Goal: Task Accomplishment & Management: Use online tool/utility

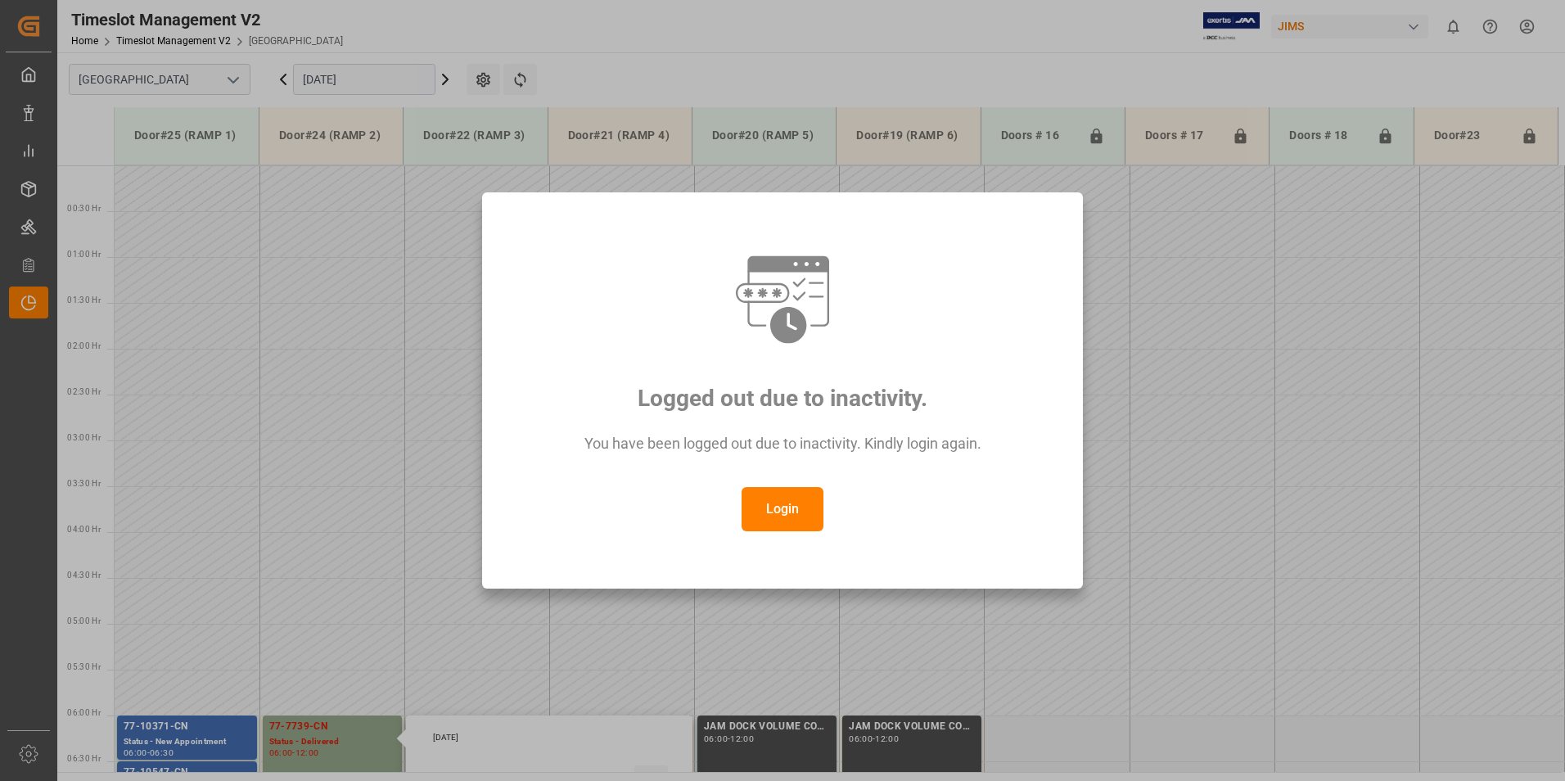
scroll to position [468, 0]
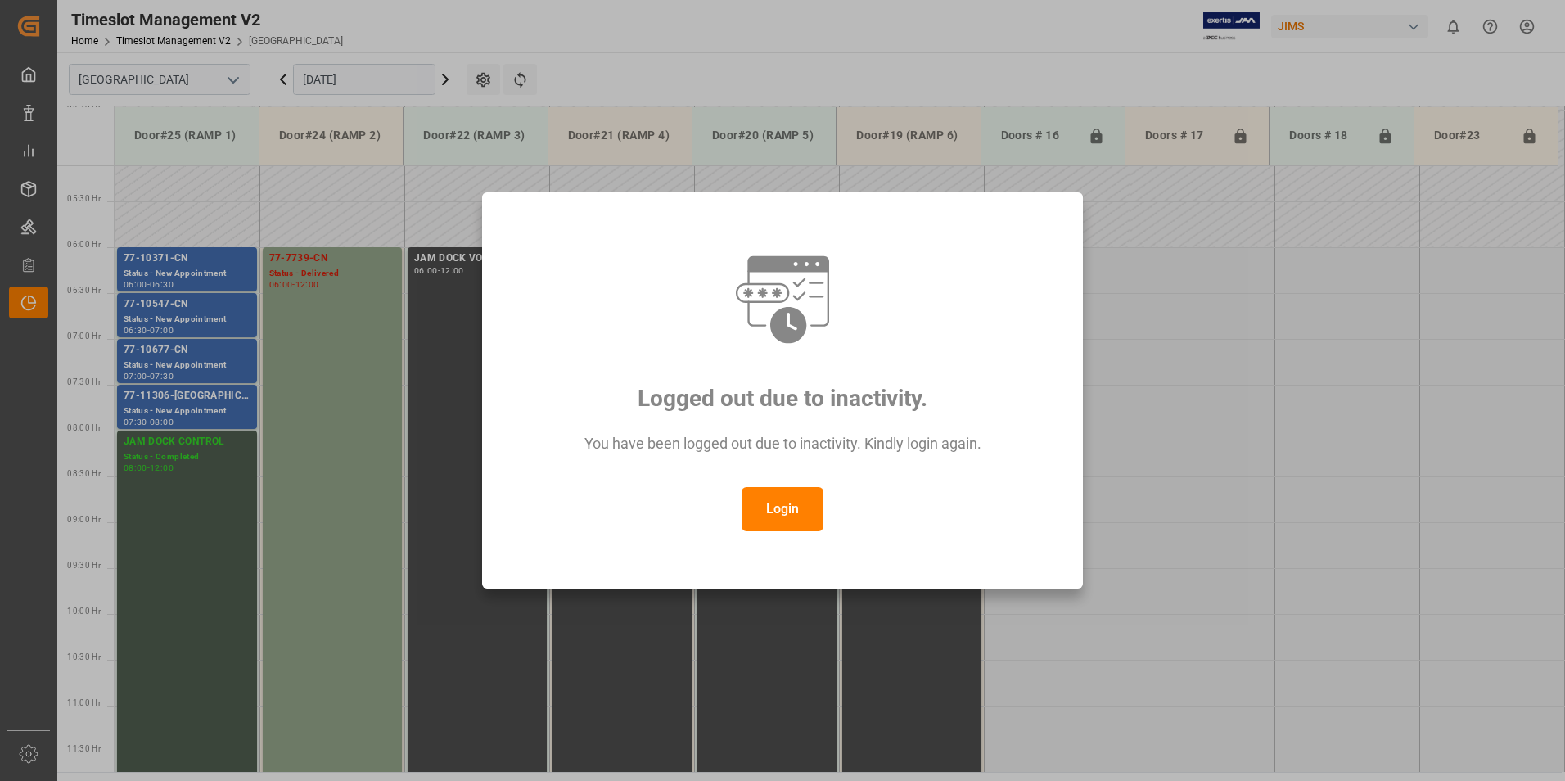
click at [785, 517] on button "Login" at bounding box center [782, 509] width 82 height 44
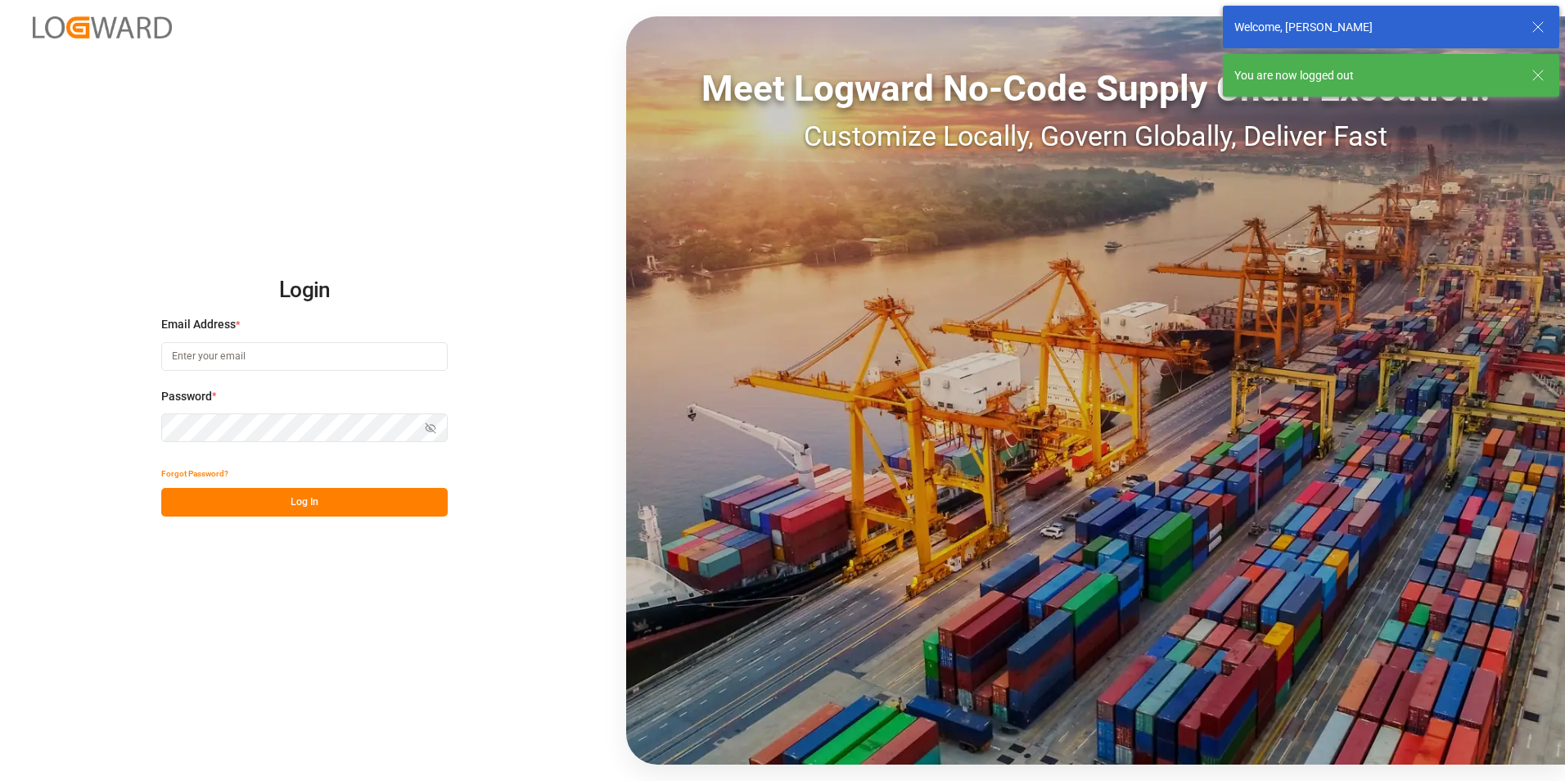
type input "[PERSON_NAME][EMAIL_ADDRESS][PERSON_NAME][DOMAIN_NAME]"
click at [275, 507] on button "Log In" at bounding box center [304, 502] width 286 height 29
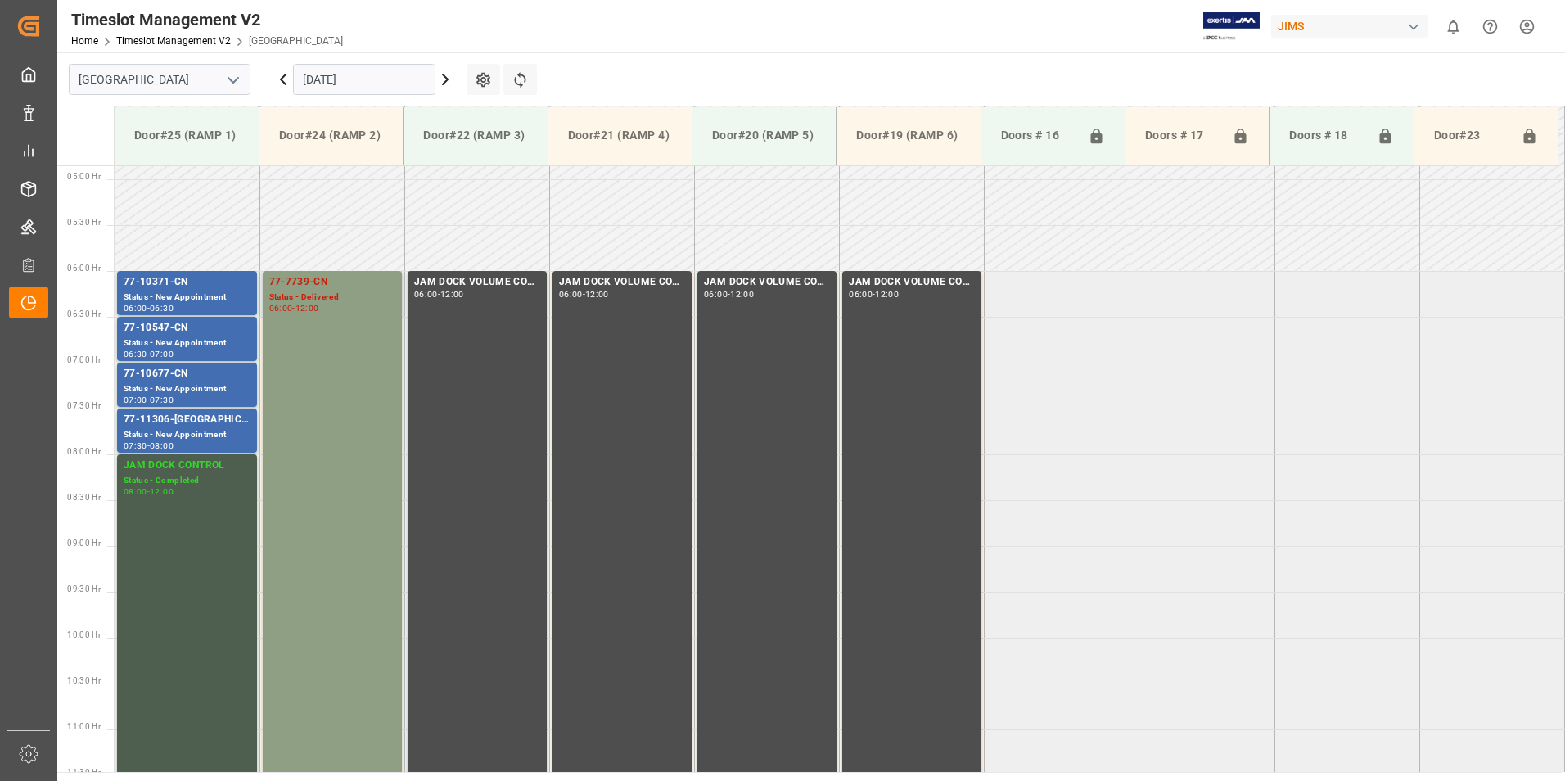
scroll to position [406, 0]
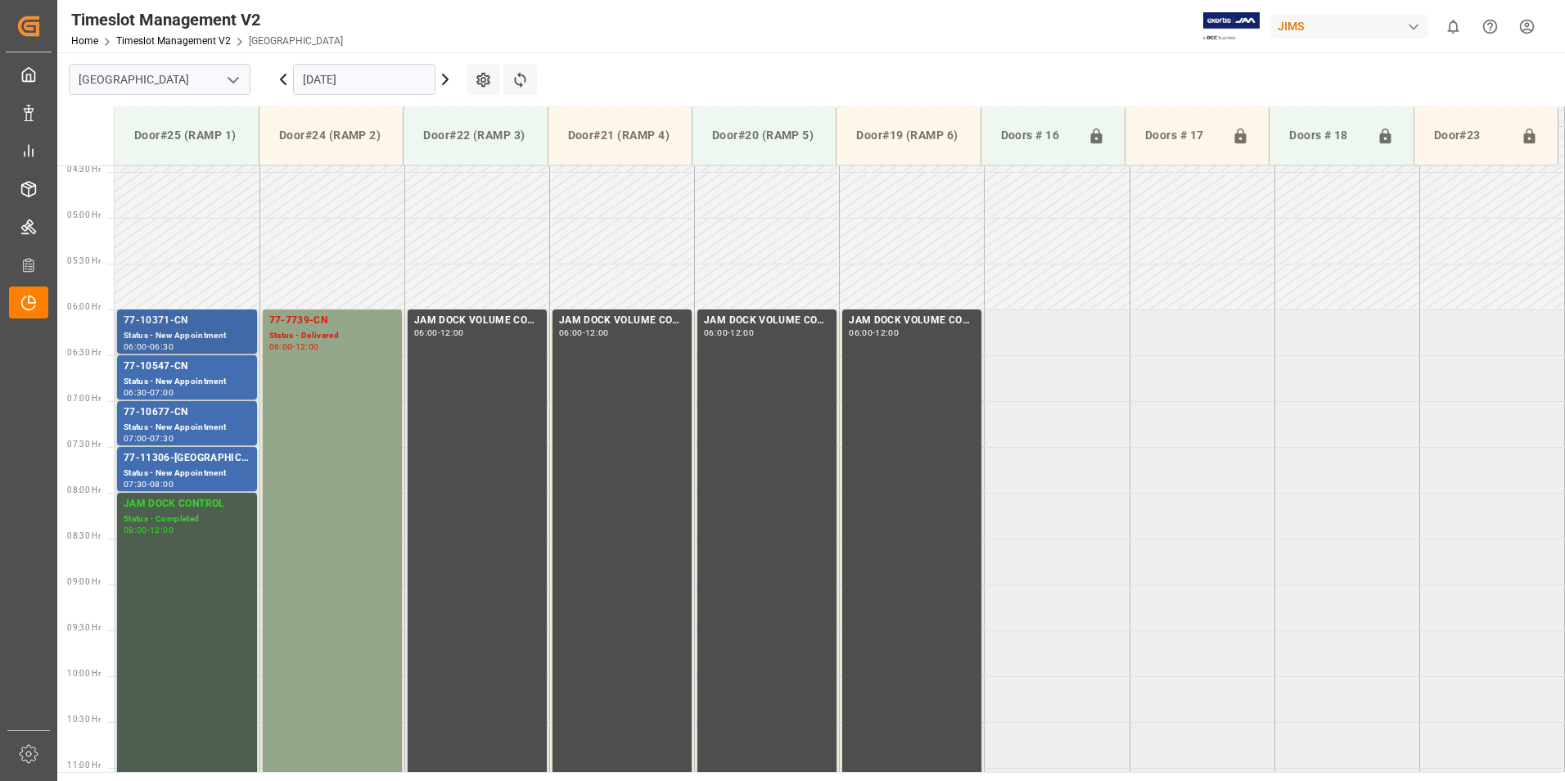
click at [154, 313] on div "77-10371-CN" at bounding box center [187, 321] width 127 height 16
click at [174, 367] on div "77-10547-CN" at bounding box center [187, 366] width 127 height 16
click at [173, 411] on div "77-10677-CN" at bounding box center [187, 412] width 127 height 16
click at [177, 463] on div "77-11306-[GEOGRAPHIC_DATA]" at bounding box center [187, 458] width 127 height 16
click at [303, 323] on div "77-7739-CN" at bounding box center [332, 321] width 126 height 16
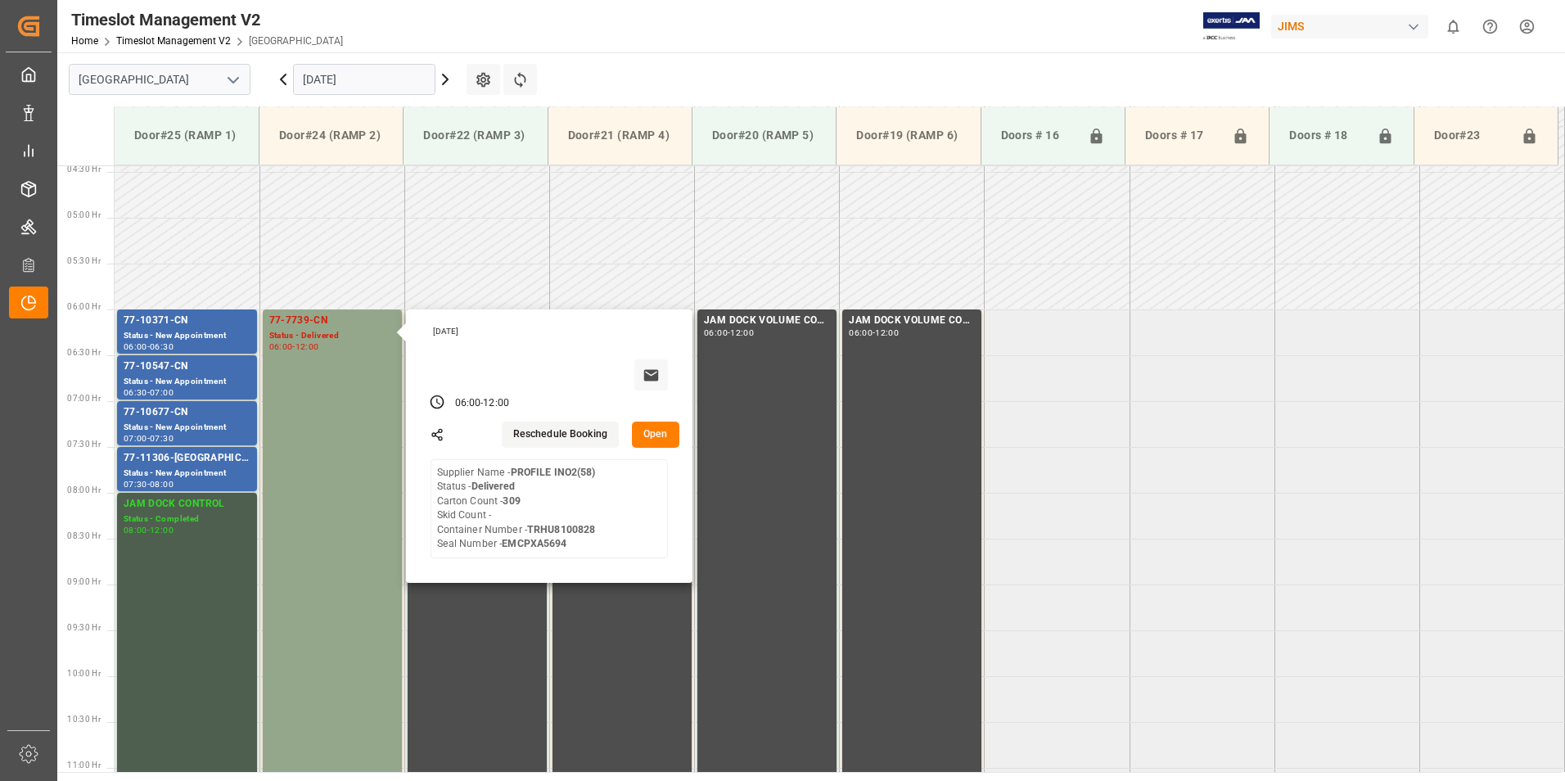
click at [337, 73] on input "[DATE]" at bounding box center [364, 79] width 142 height 31
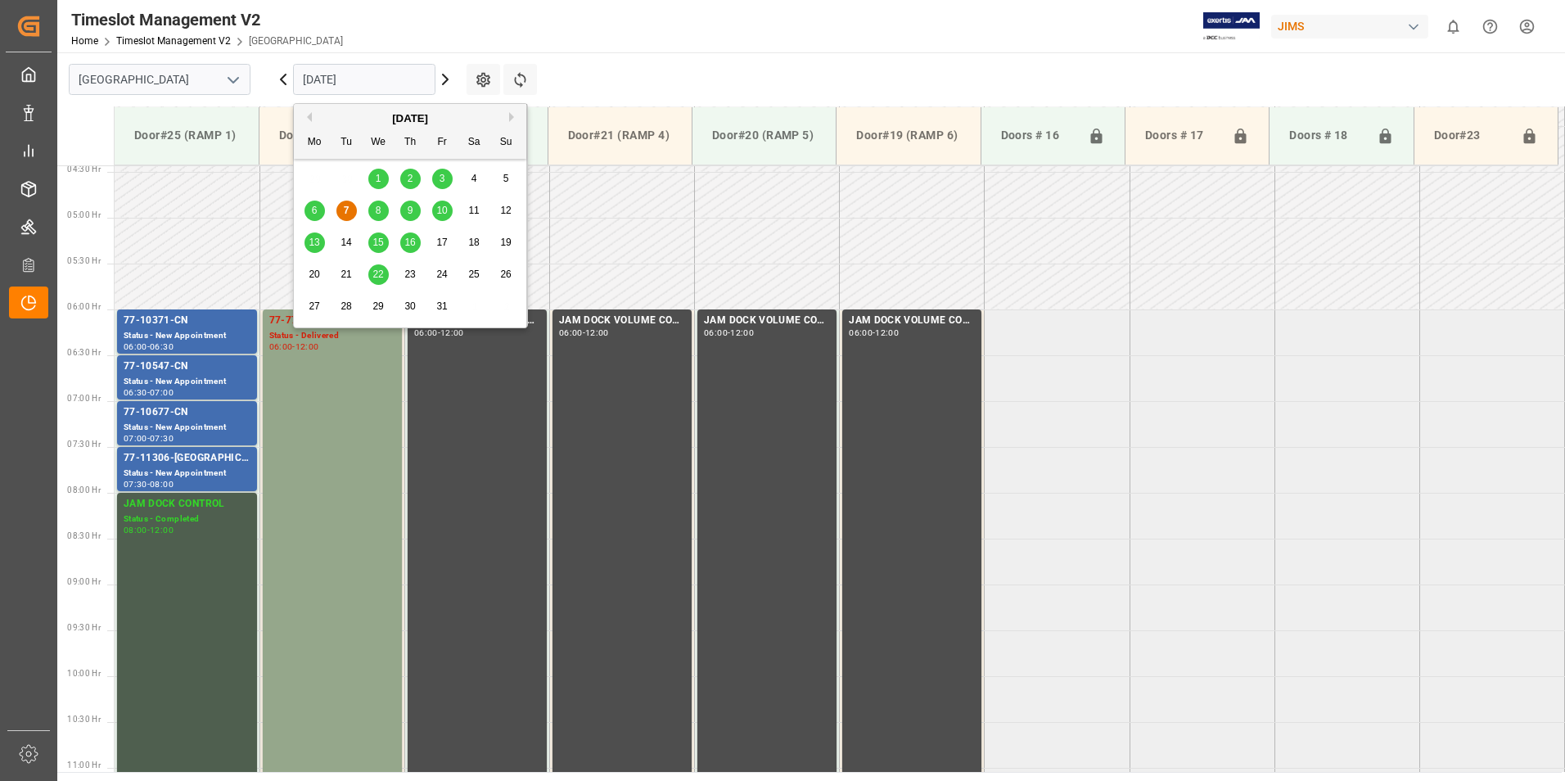
click at [383, 203] on div "8" at bounding box center [378, 211] width 20 height 20
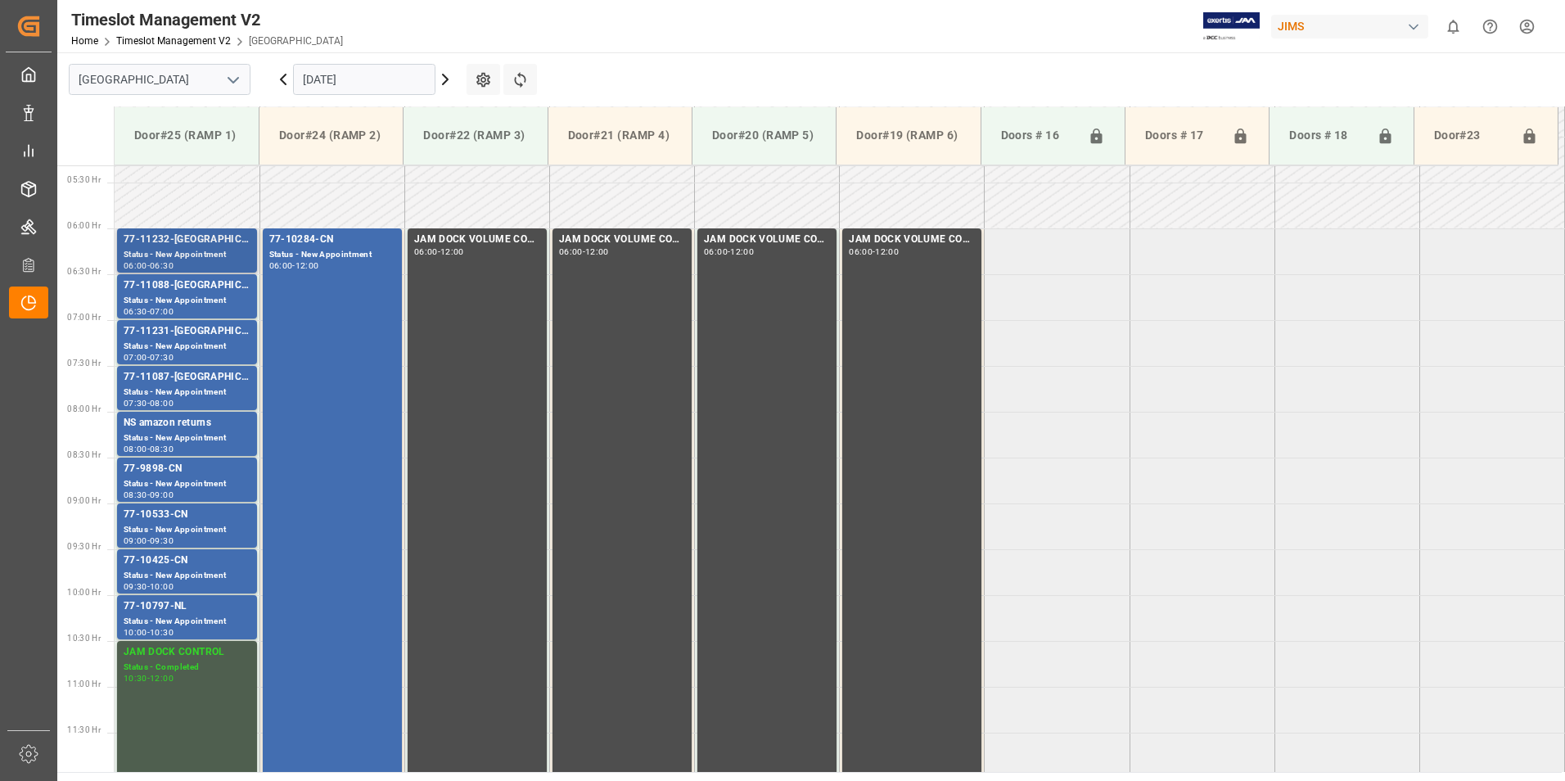
scroll to position [488, 0]
click at [188, 243] on div "77-11232-[GEOGRAPHIC_DATA]" at bounding box center [187, 239] width 127 height 16
click at [171, 289] on div "77-11088-[GEOGRAPHIC_DATA]" at bounding box center [187, 285] width 127 height 16
click at [169, 338] on div "77-11231-[GEOGRAPHIC_DATA]" at bounding box center [187, 330] width 127 height 16
click at [166, 382] on div "77-11087-[GEOGRAPHIC_DATA]" at bounding box center [187, 376] width 127 height 16
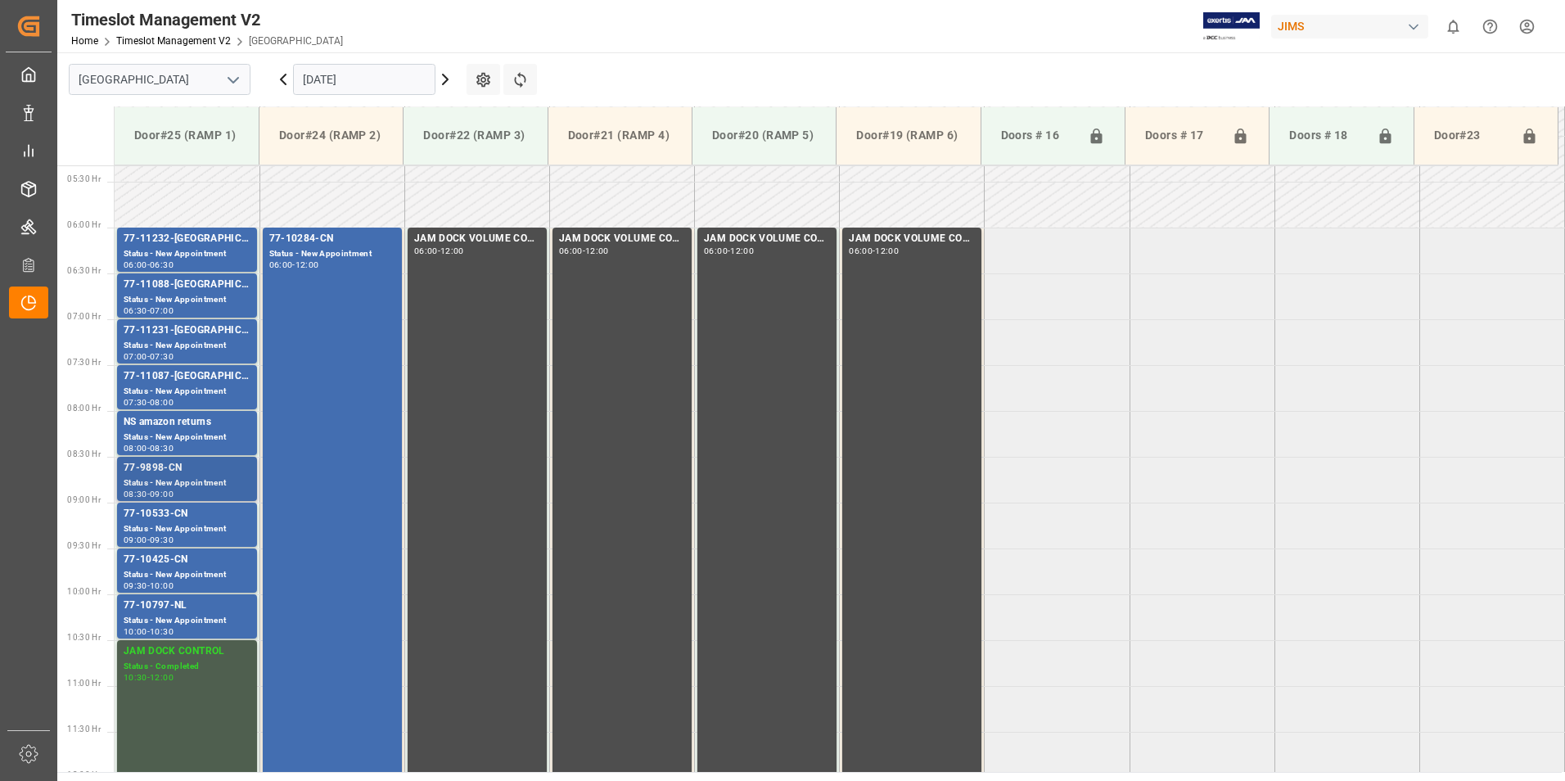
click at [169, 471] on div "77-9898-CN" at bounding box center [187, 468] width 127 height 16
click at [162, 509] on div "77-10533-CN" at bounding box center [187, 514] width 127 height 16
click at [169, 552] on div "77-10425-CN" at bounding box center [187, 560] width 127 height 16
click at [177, 561] on div "77-10425-CN" at bounding box center [187, 560] width 127 height 16
click at [160, 606] on div "77-10797-NL" at bounding box center [187, 605] width 127 height 16
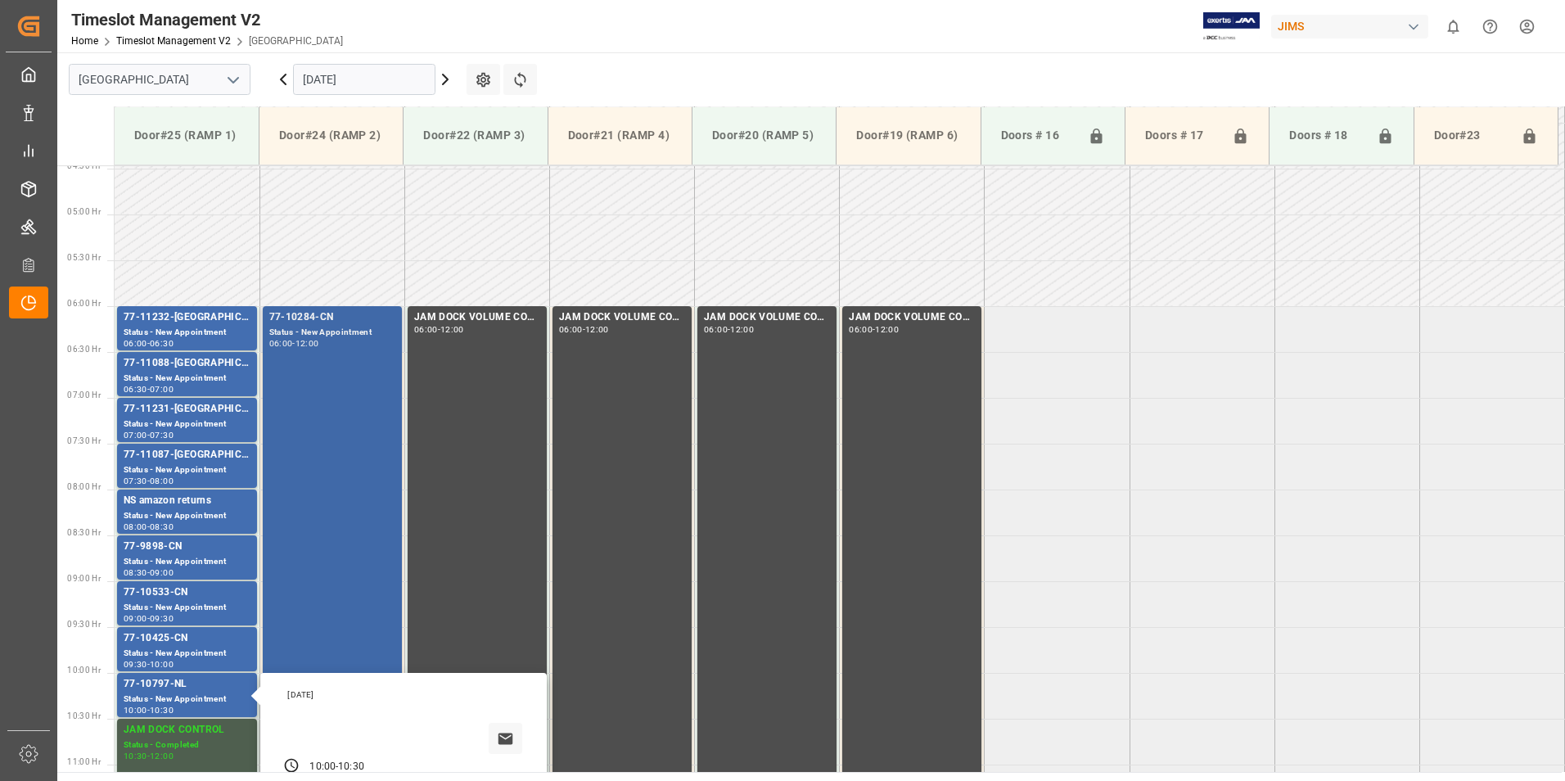
scroll to position [406, 0]
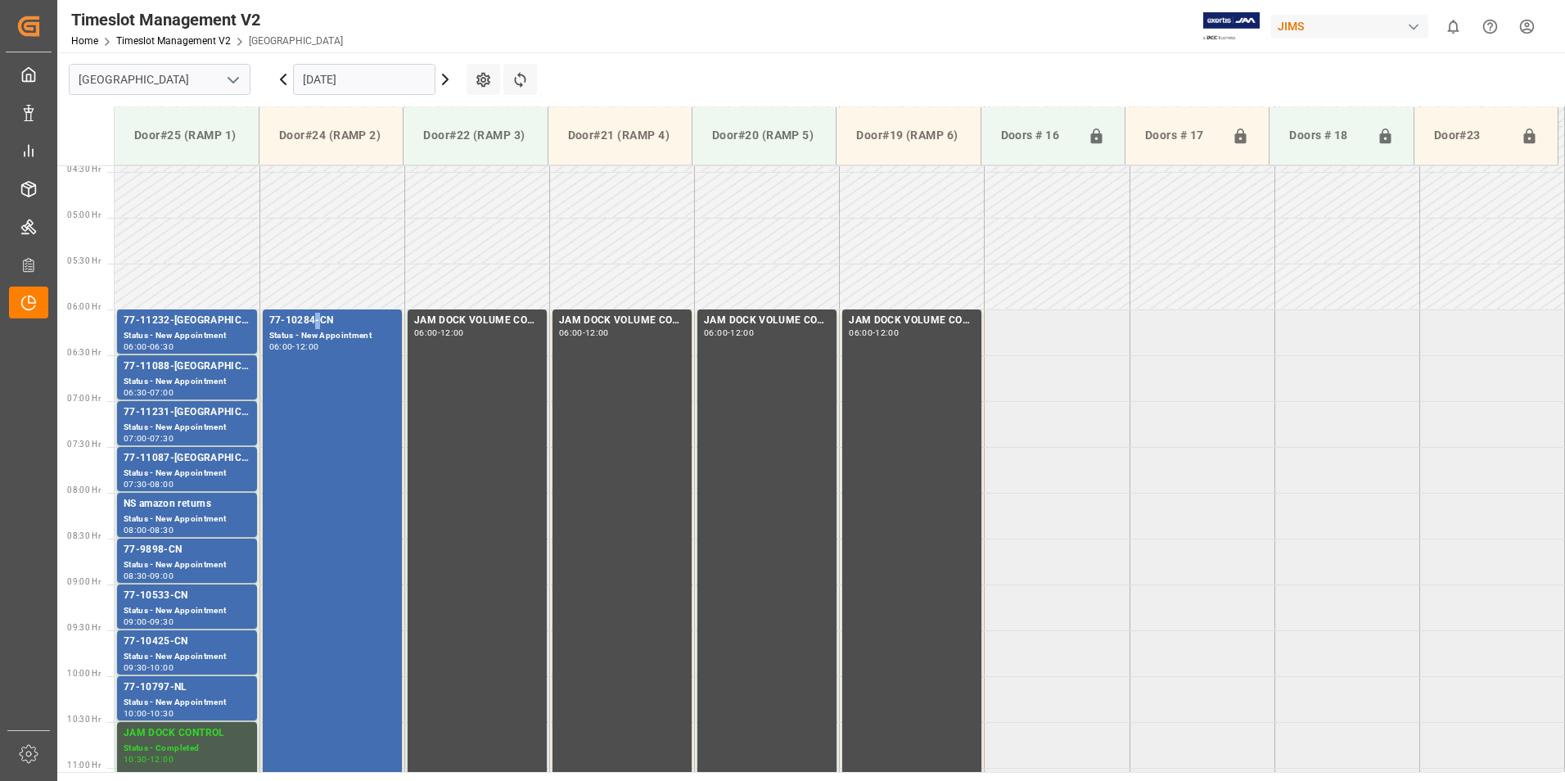
click at [316, 319] on div "77-10284-CN" at bounding box center [332, 321] width 126 height 16
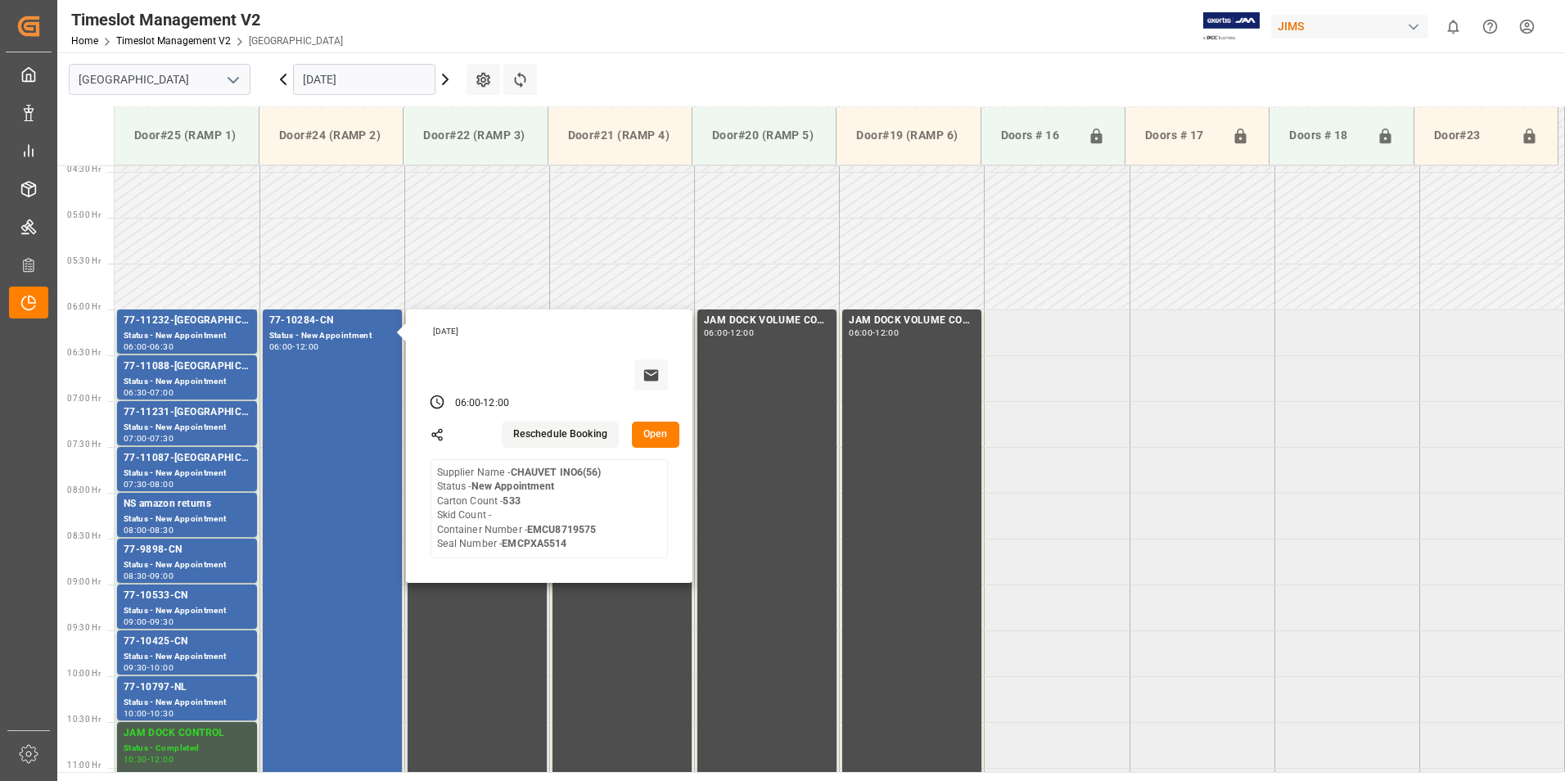
click at [328, 78] on input "[DATE]" at bounding box center [364, 79] width 142 height 31
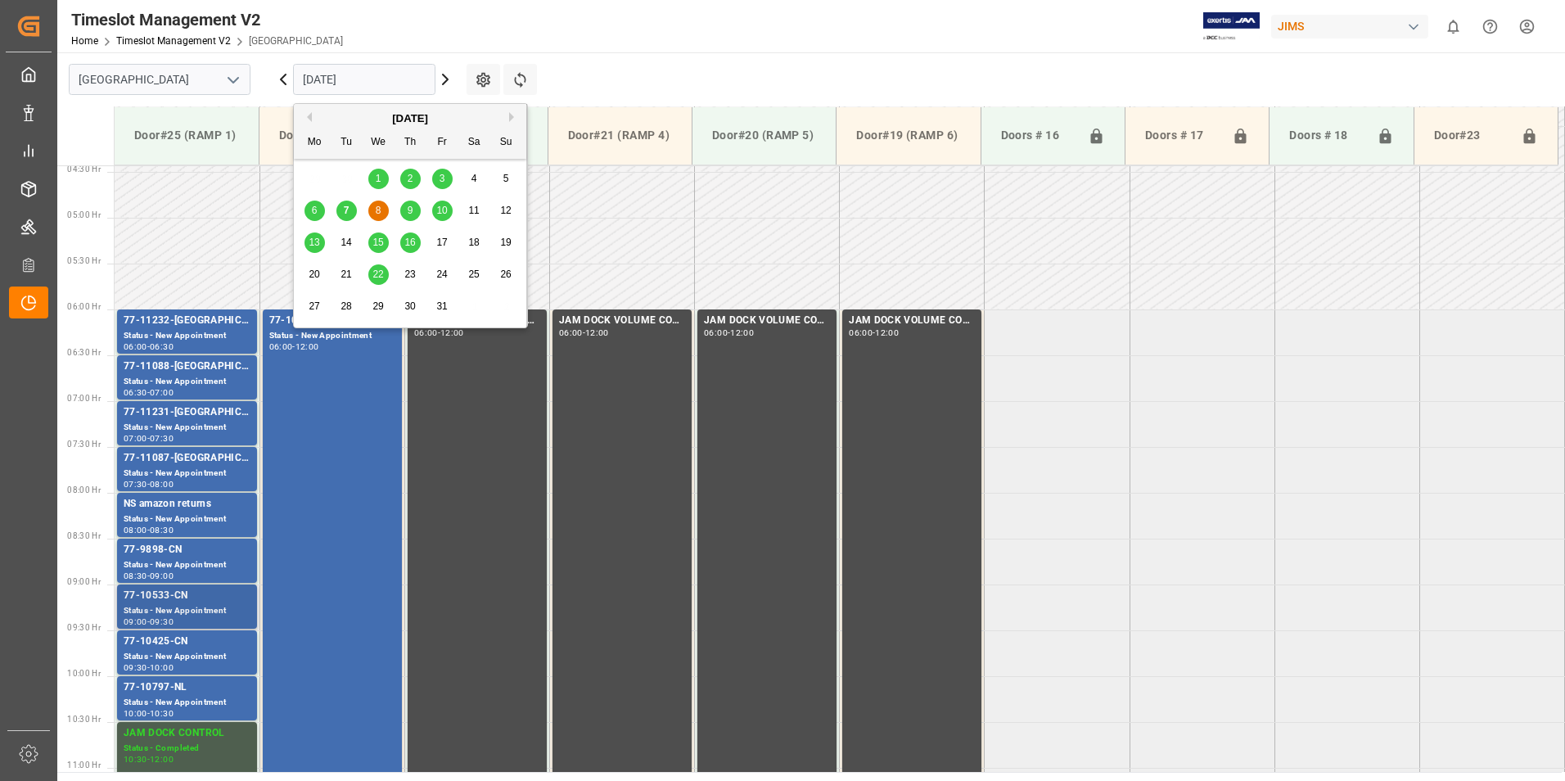
click at [212, 603] on div "77-10533-CN" at bounding box center [187, 596] width 127 height 16
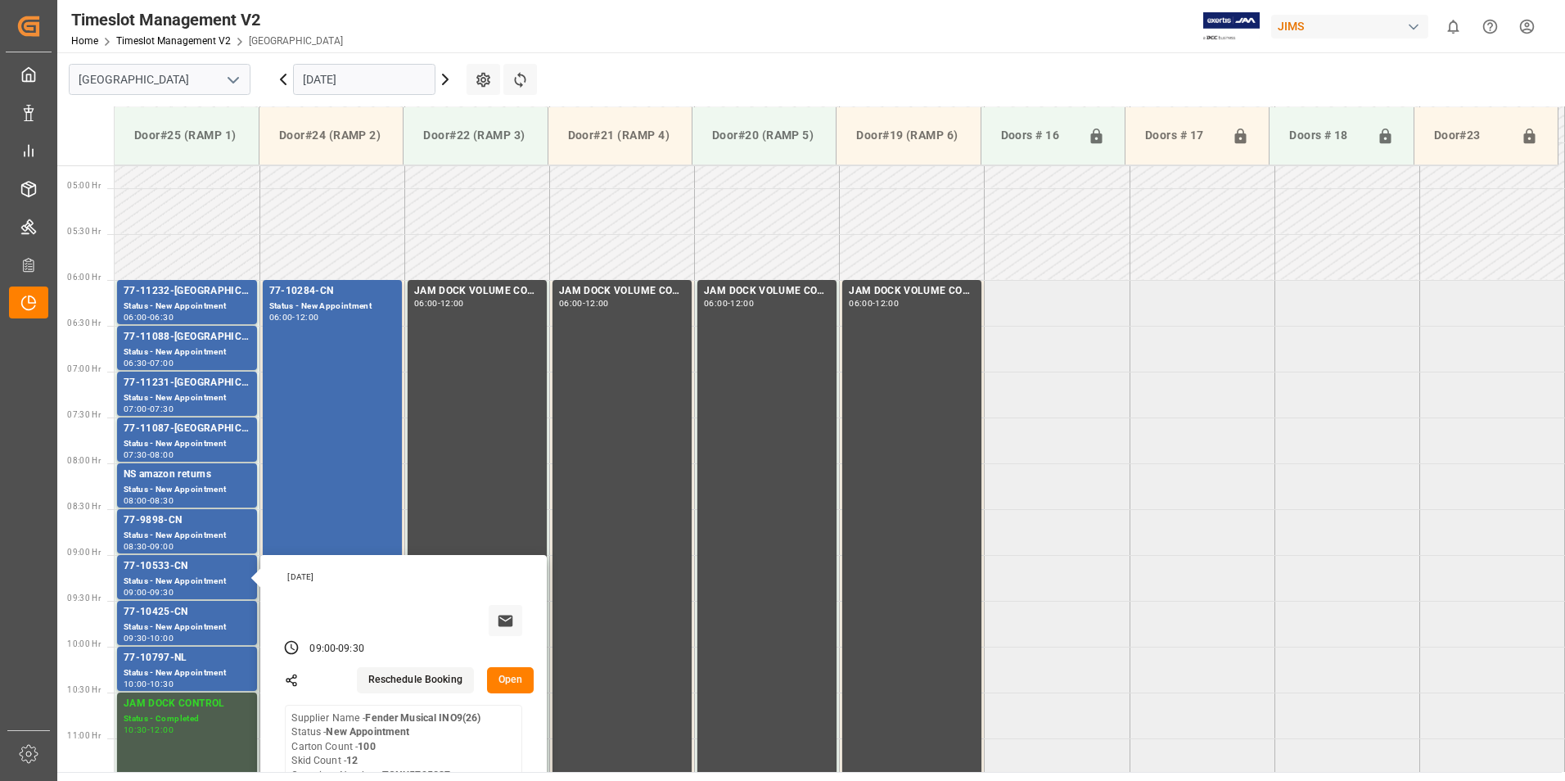
scroll to position [324, 0]
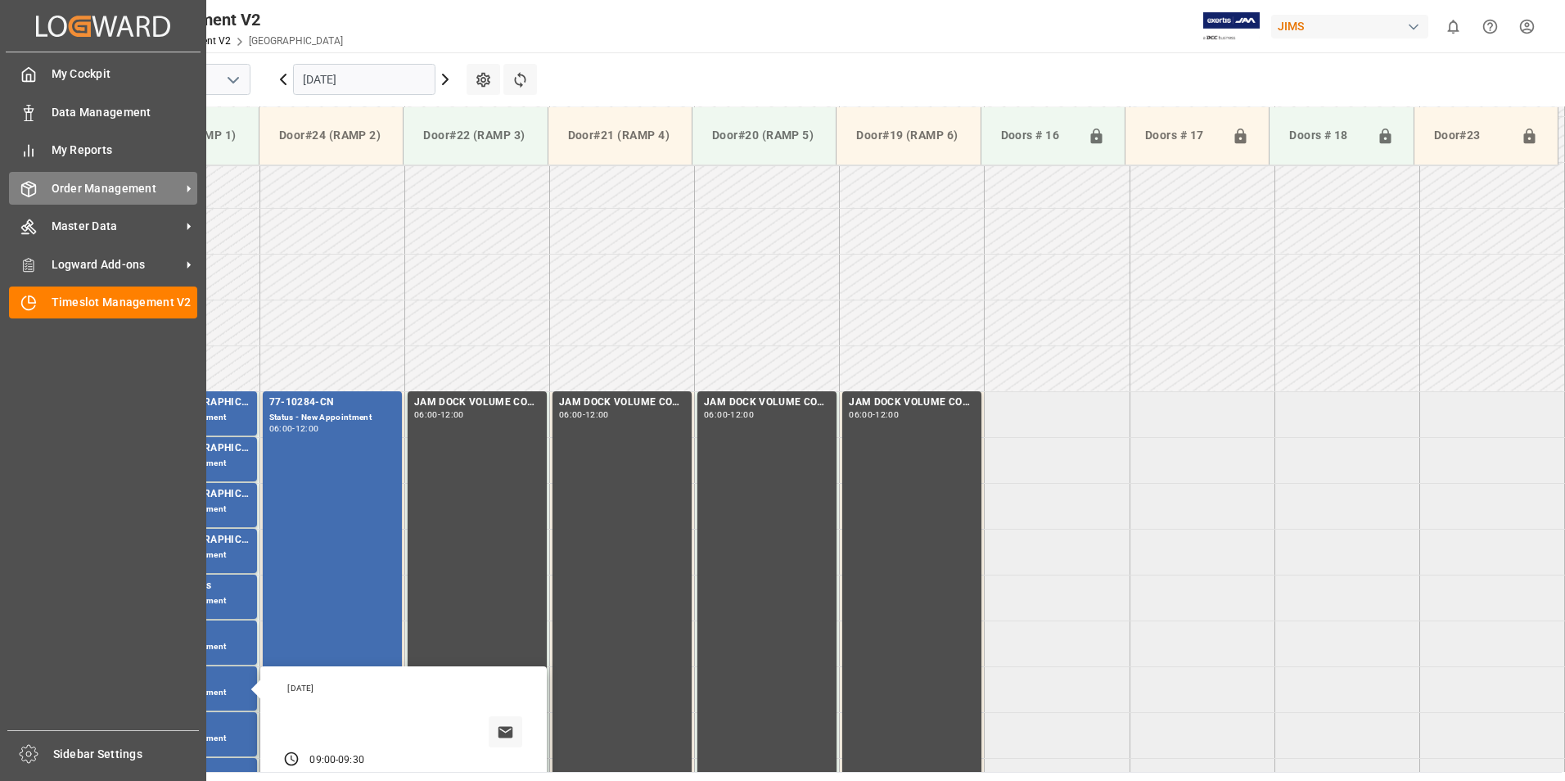
click at [59, 181] on span "Order Management" at bounding box center [116, 188] width 129 height 17
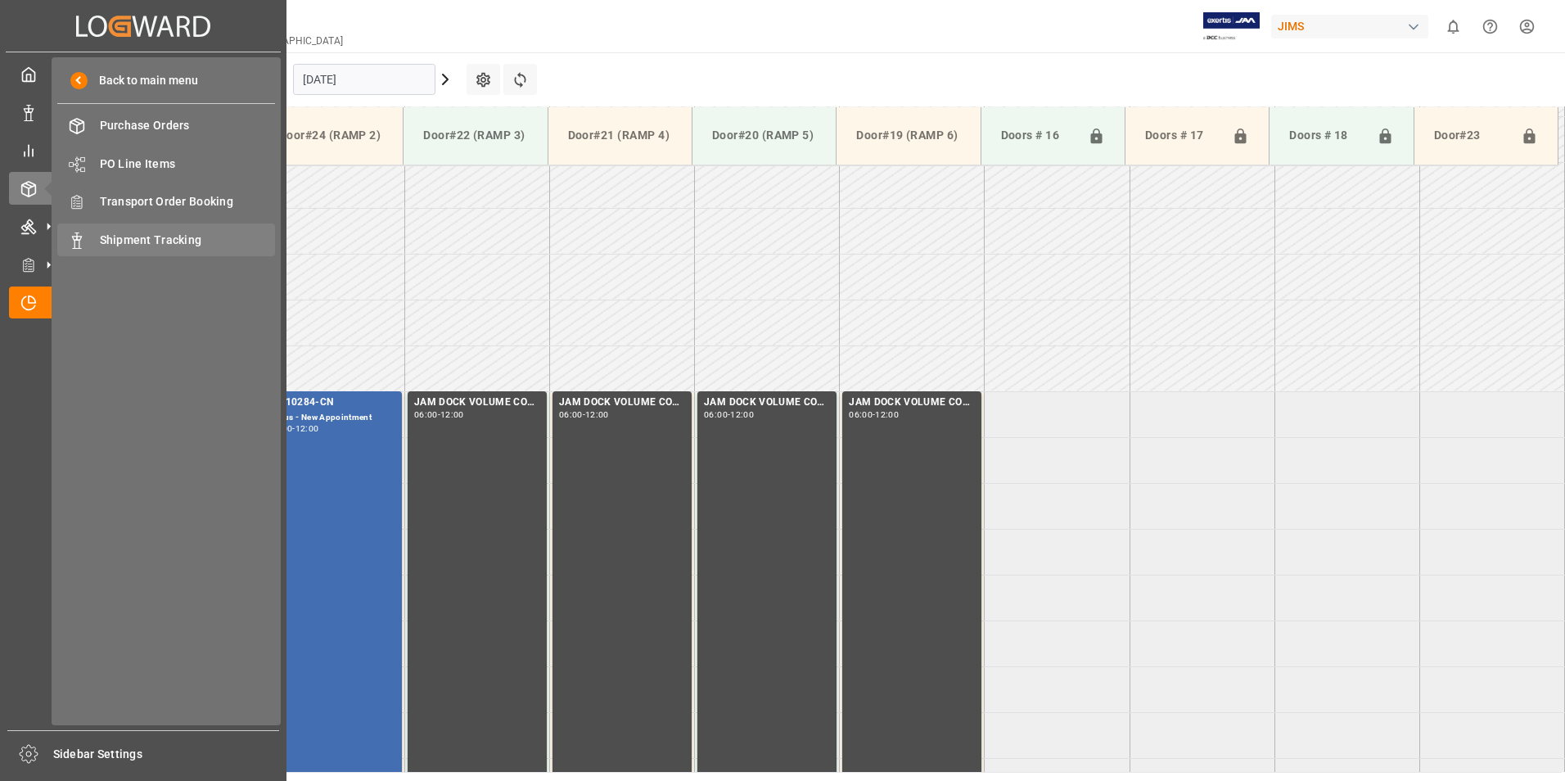
click at [170, 245] on span "Shipment Tracking" at bounding box center [188, 240] width 176 height 17
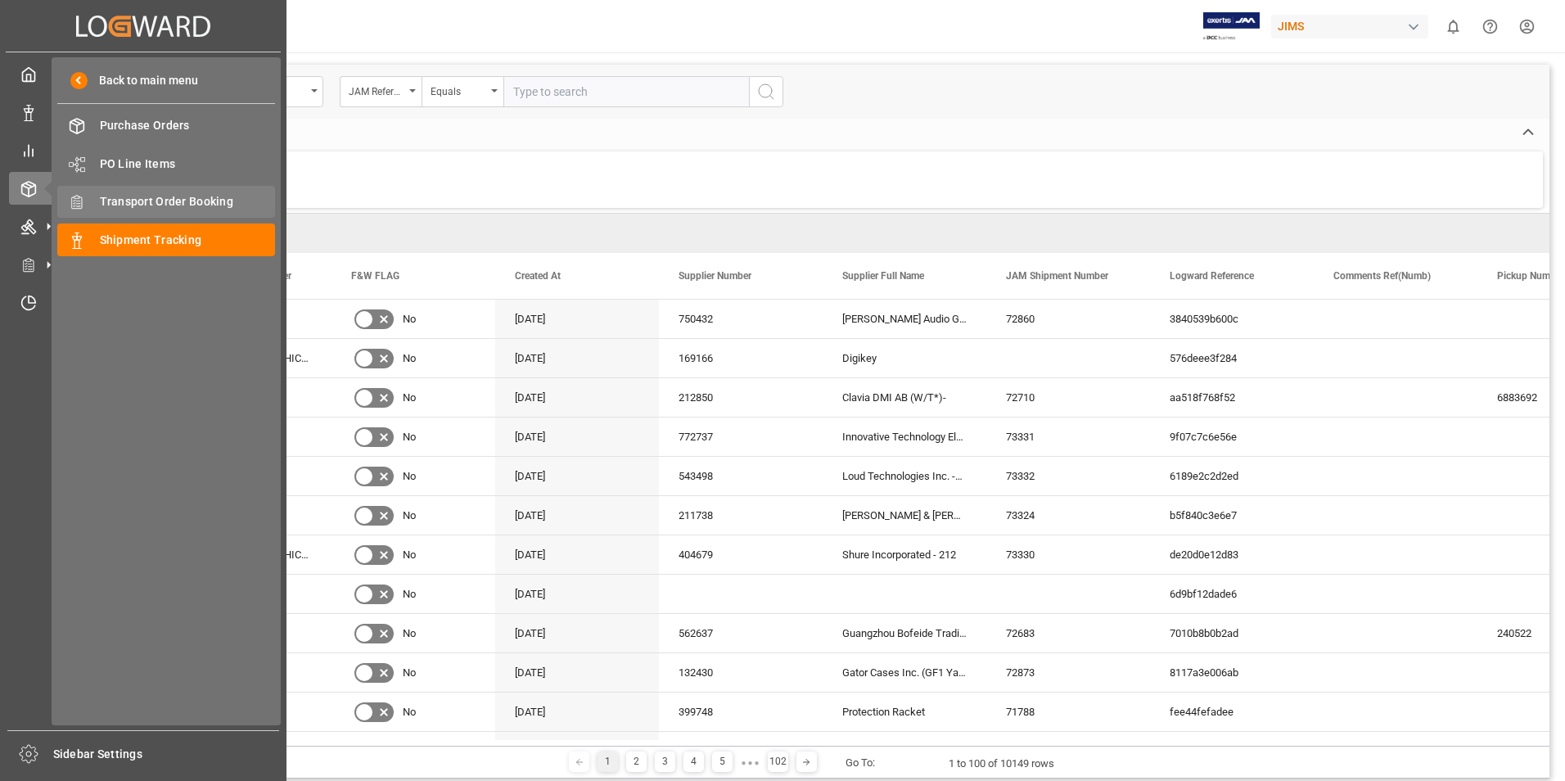
click at [156, 200] on span "Transport Order Booking" at bounding box center [188, 201] width 176 height 17
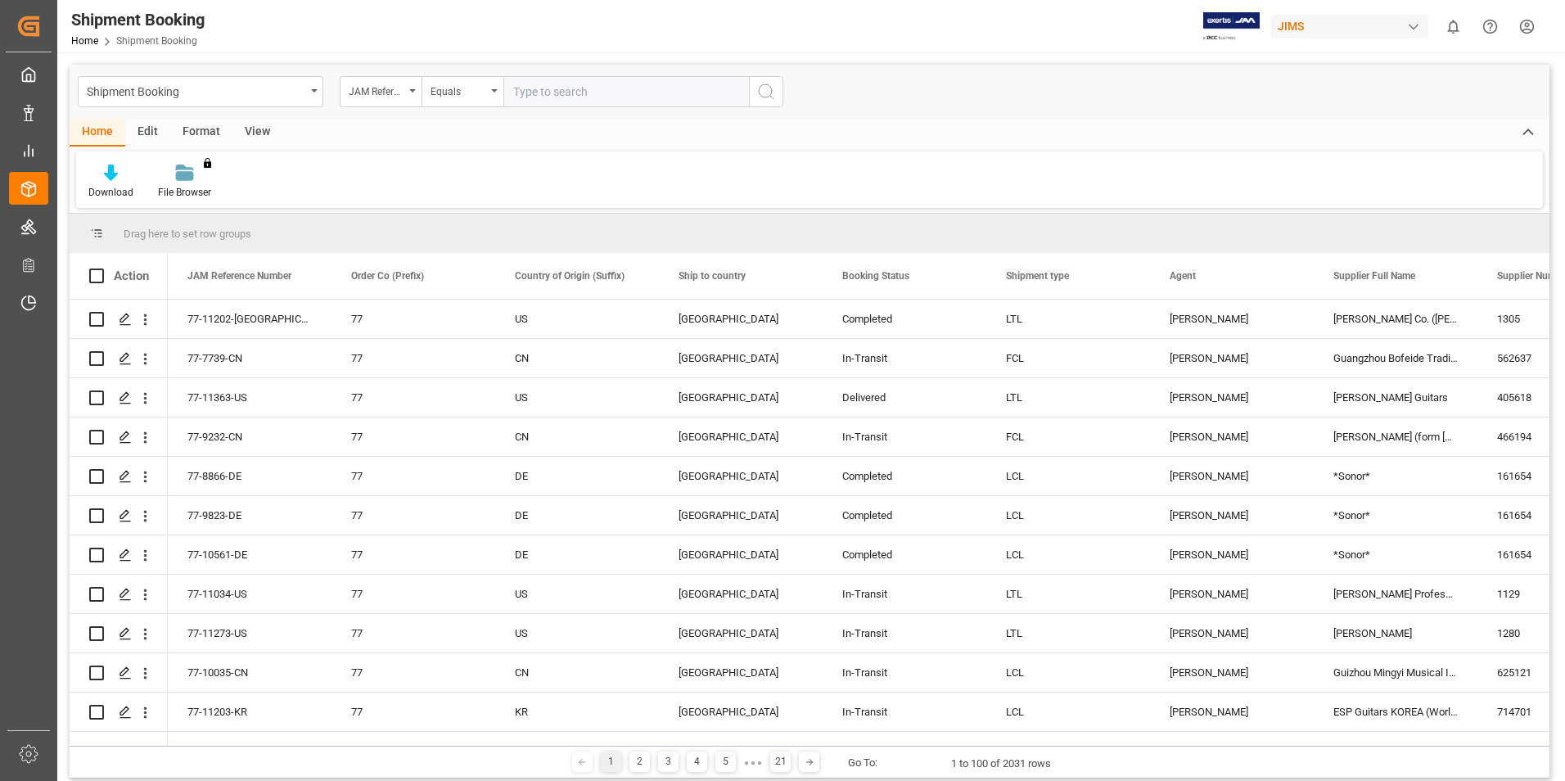
click at [539, 89] on input "text" at bounding box center [625, 91] width 245 height 31
paste input "77-10425-CN"
type input "77-10425-CN"
click at [772, 94] on icon "search button" at bounding box center [766, 92] width 20 height 20
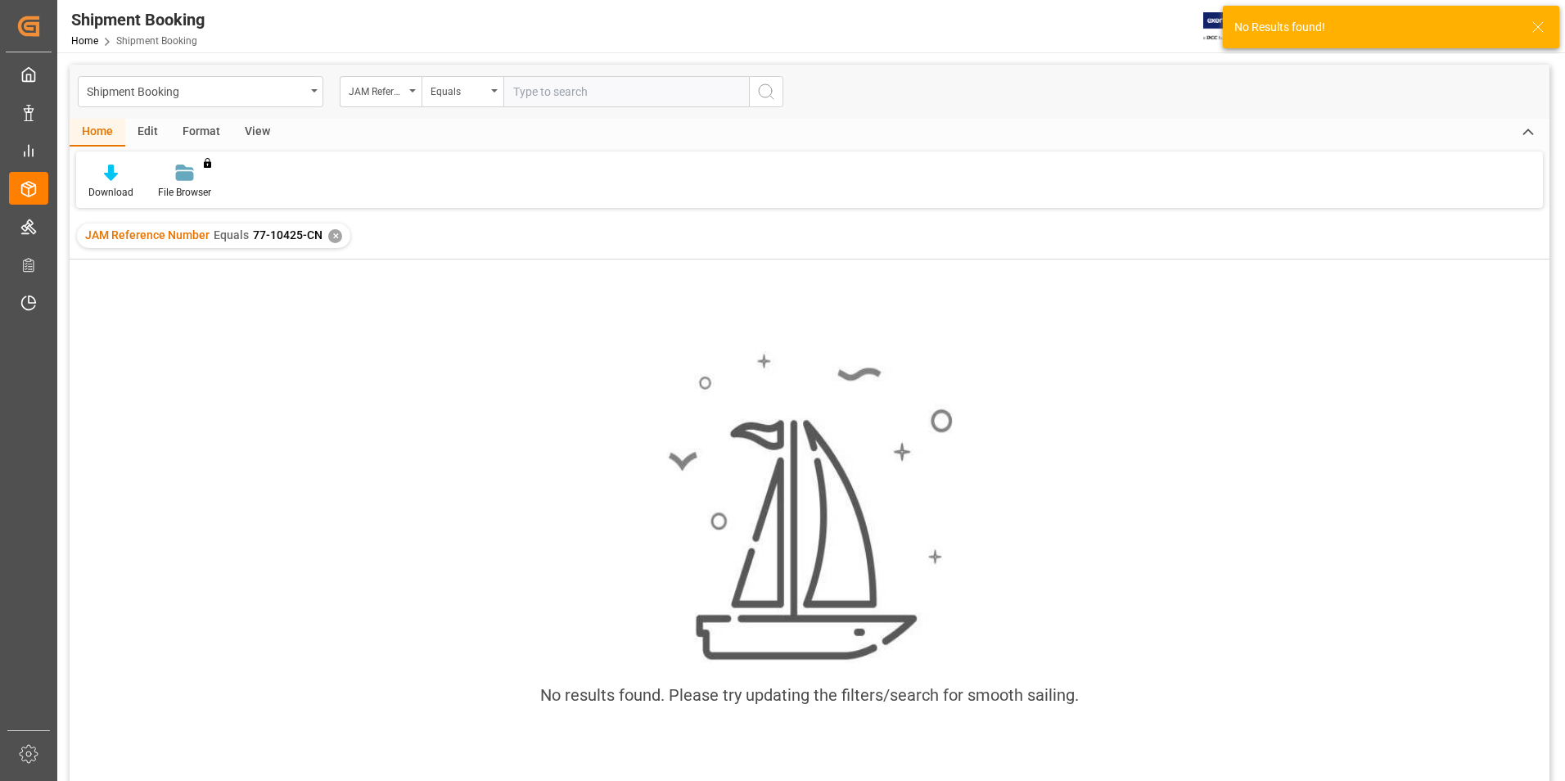
click at [529, 86] on input "text" at bounding box center [625, 91] width 245 height 31
paste input "77-10425-CN"
type input "77-10425-CN"
click at [331, 238] on div "✕" at bounding box center [335, 236] width 14 height 14
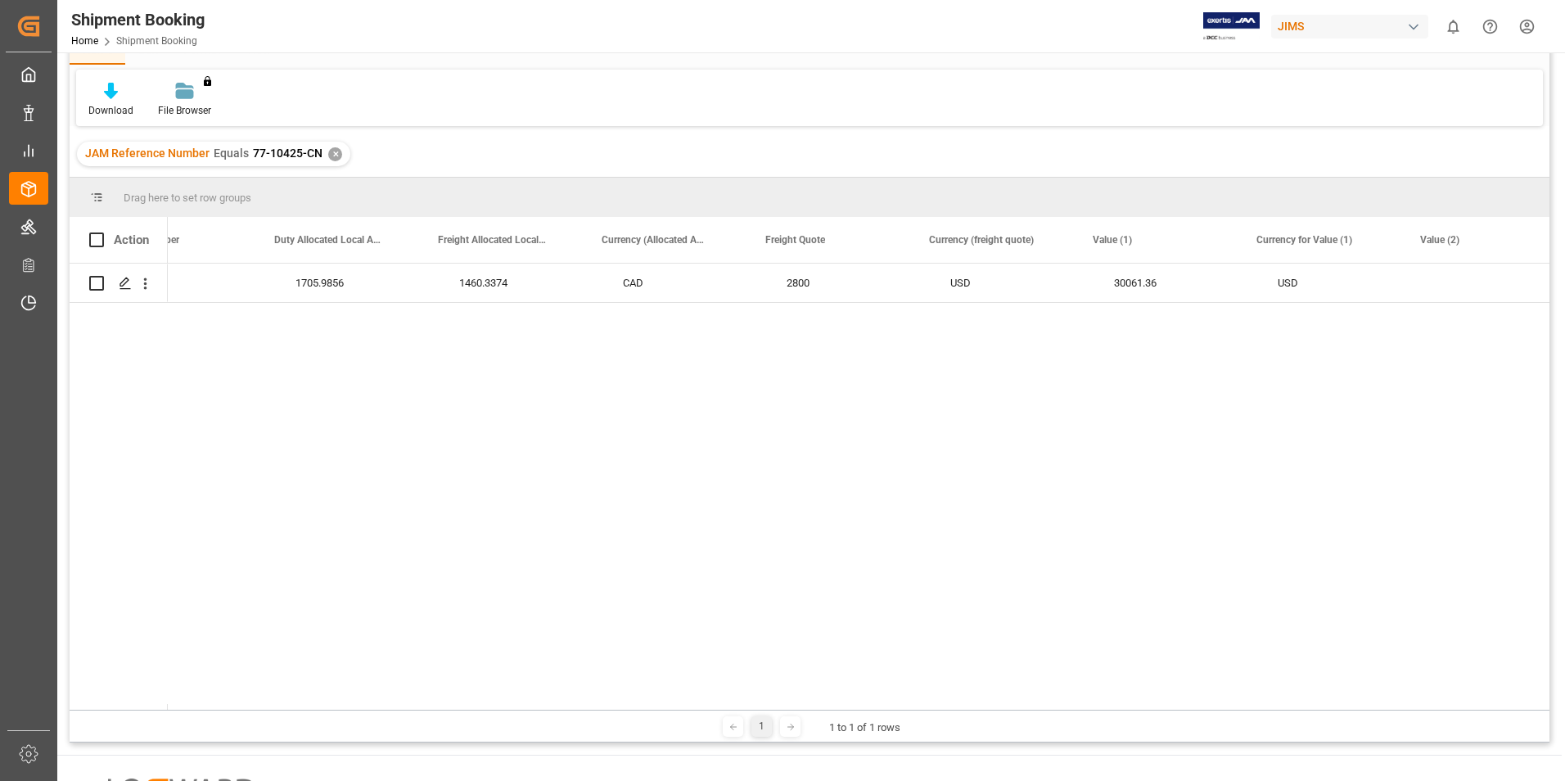
scroll to position [0, 3186]
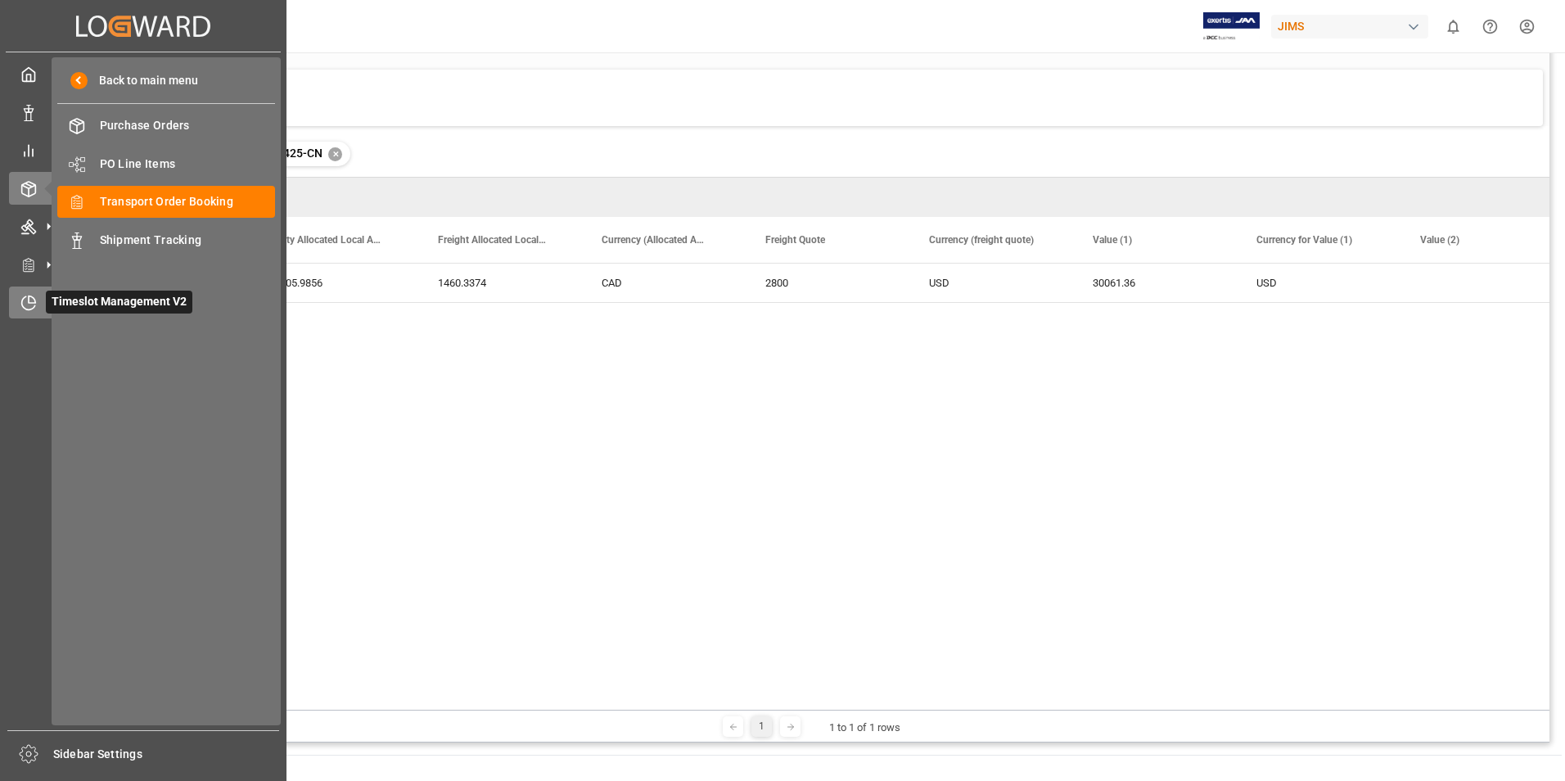
click at [38, 312] on div "Timeslot Management V2 Timeslot Management V2" at bounding box center [143, 302] width 268 height 32
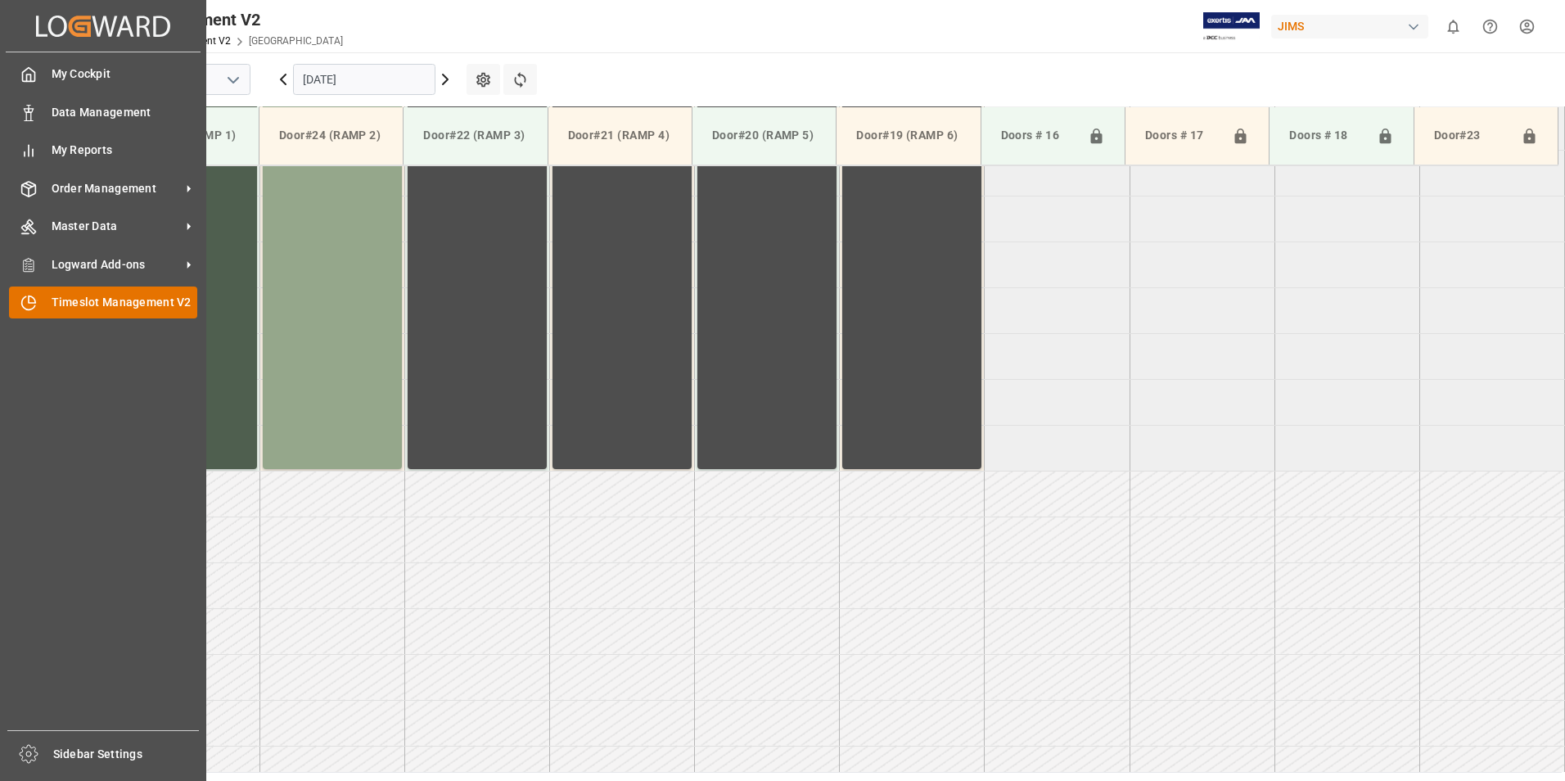
scroll to position [815, 0]
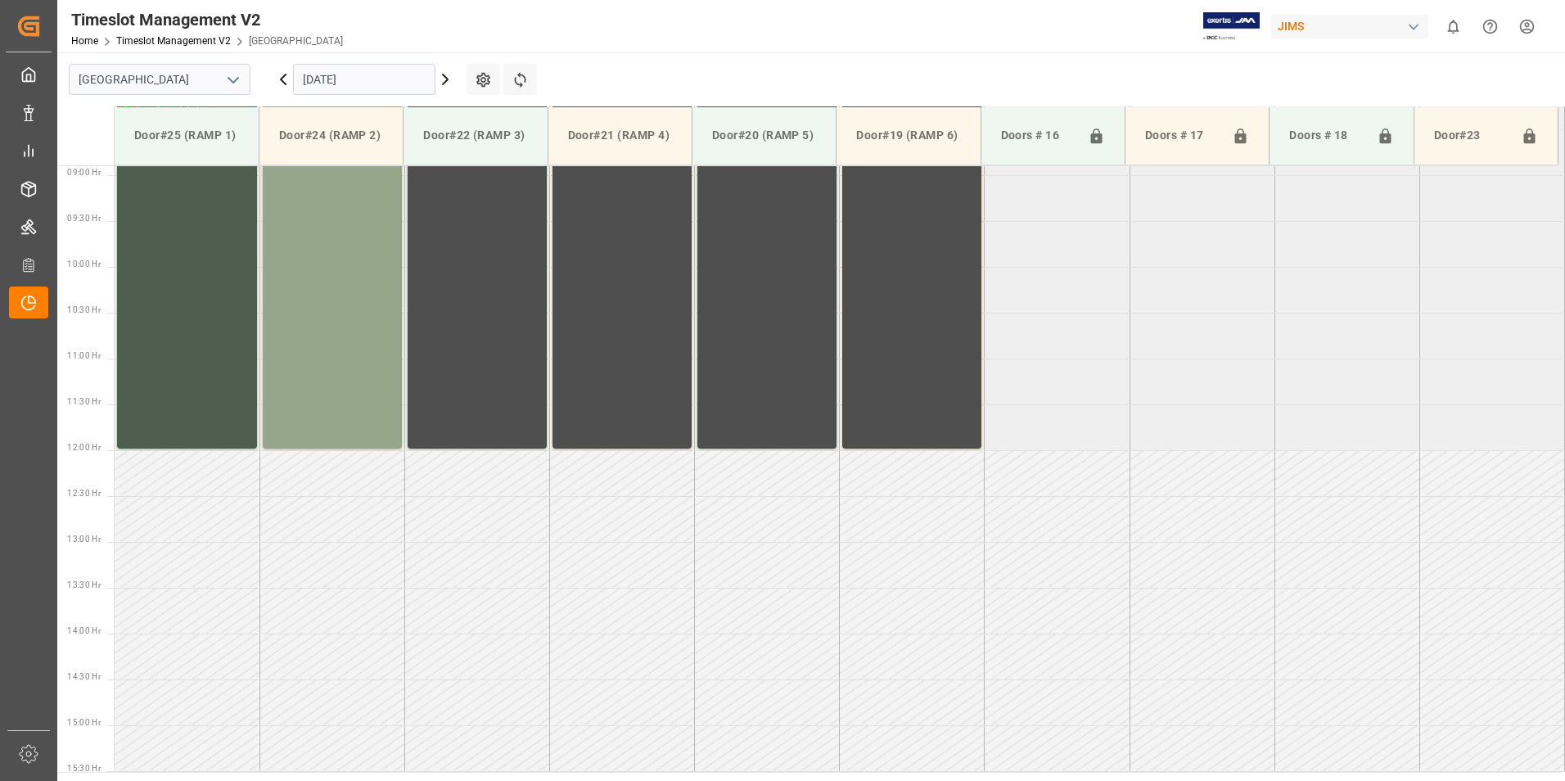
click at [367, 551] on td at bounding box center [331, 565] width 145 height 46
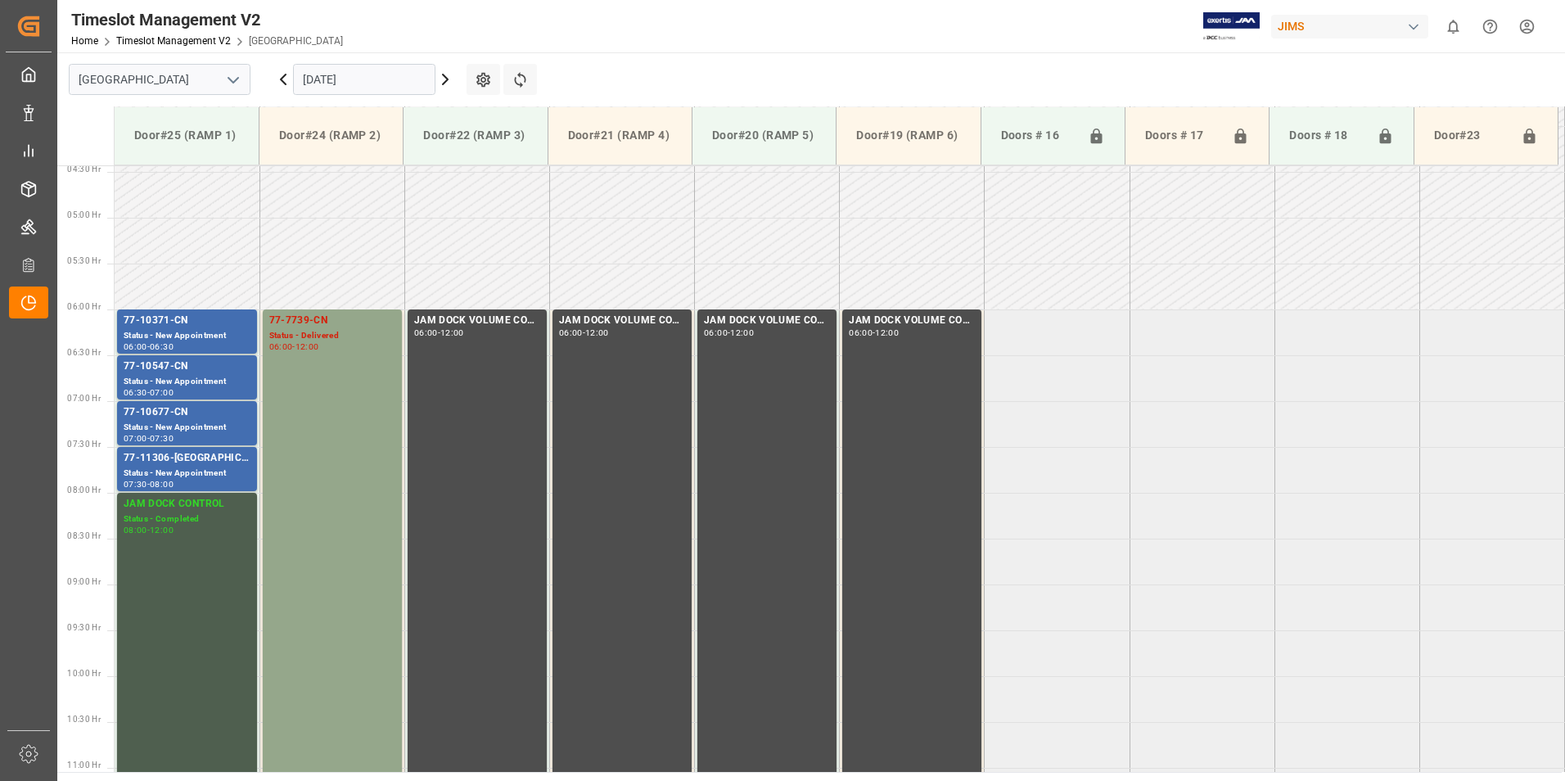
click at [364, 77] on input "[DATE]" at bounding box center [364, 79] width 142 height 31
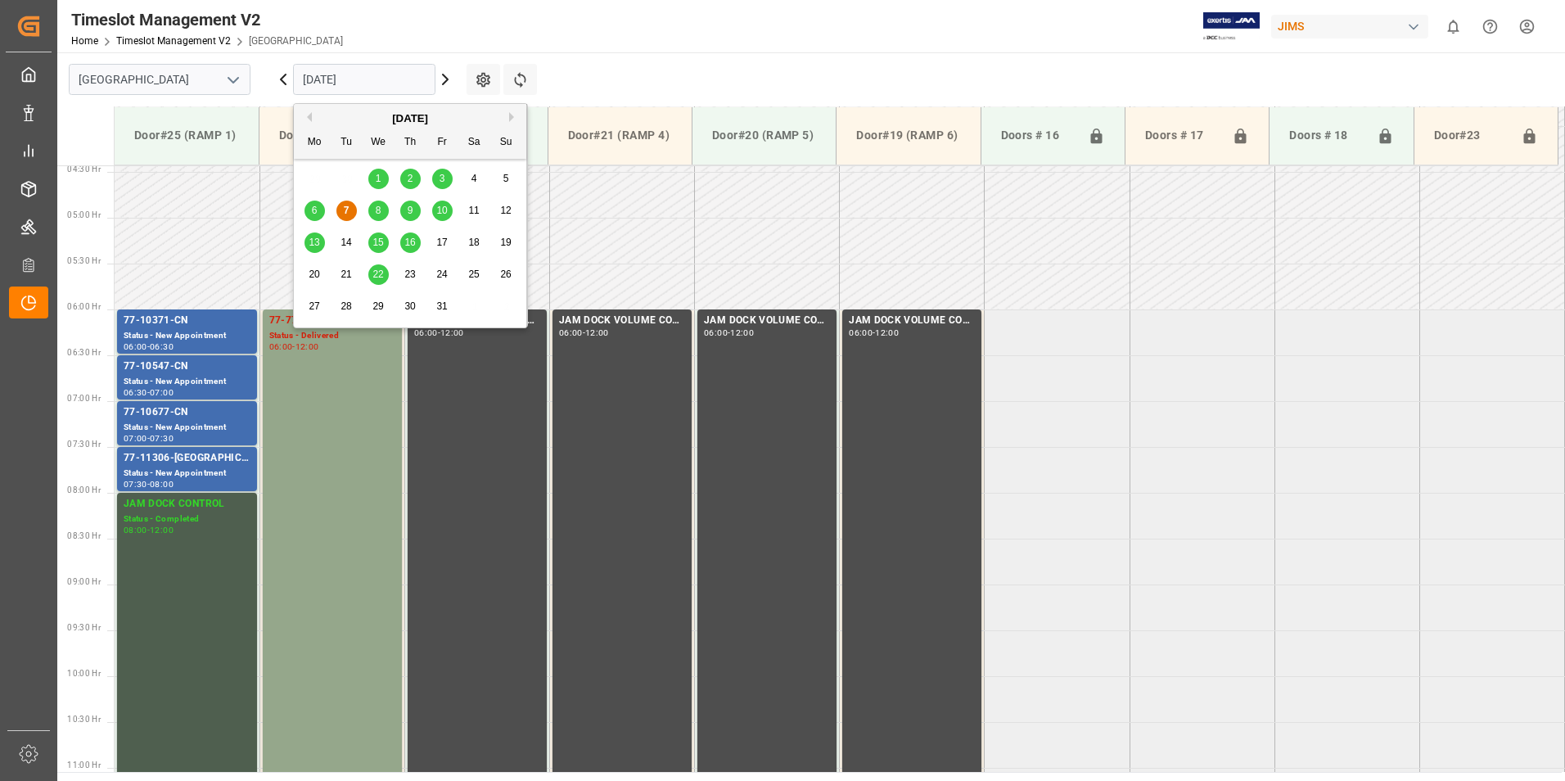
click at [379, 211] on span "8" at bounding box center [379, 210] width 6 height 11
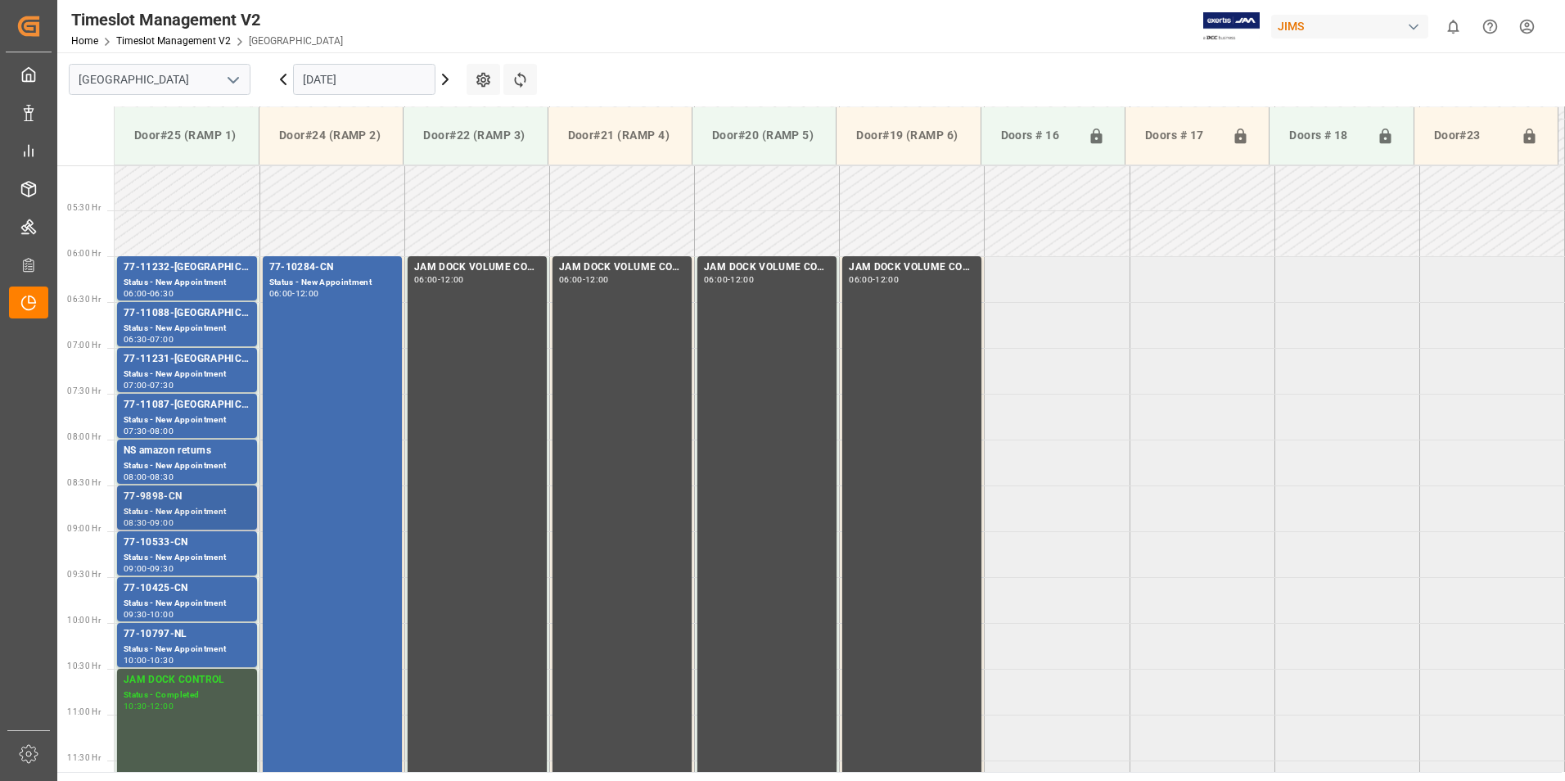
scroll to position [488, 0]
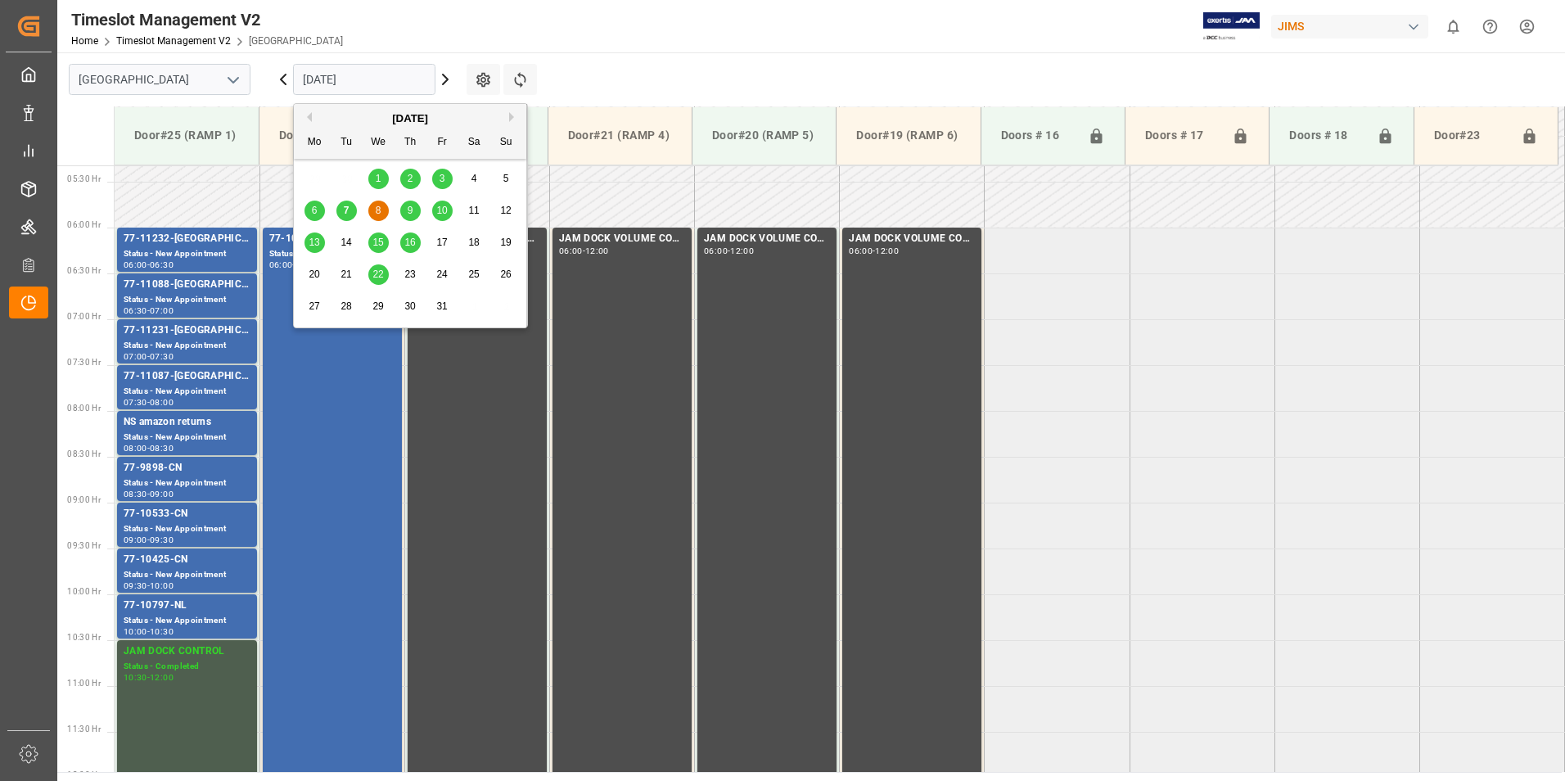
click at [318, 76] on input "[DATE]" at bounding box center [364, 79] width 142 height 31
click at [408, 208] on span "9" at bounding box center [411, 210] width 6 height 11
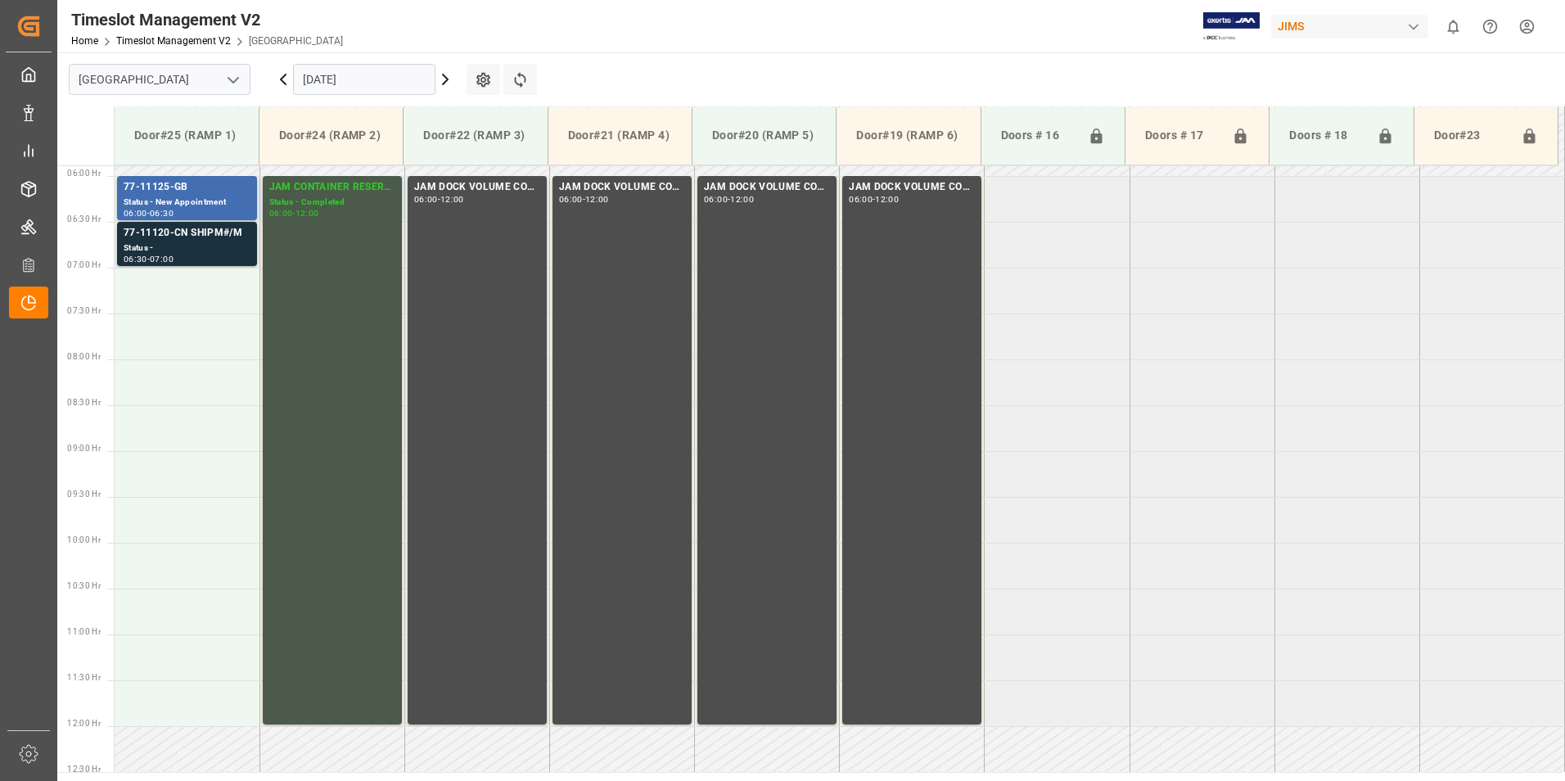
scroll to position [324, 0]
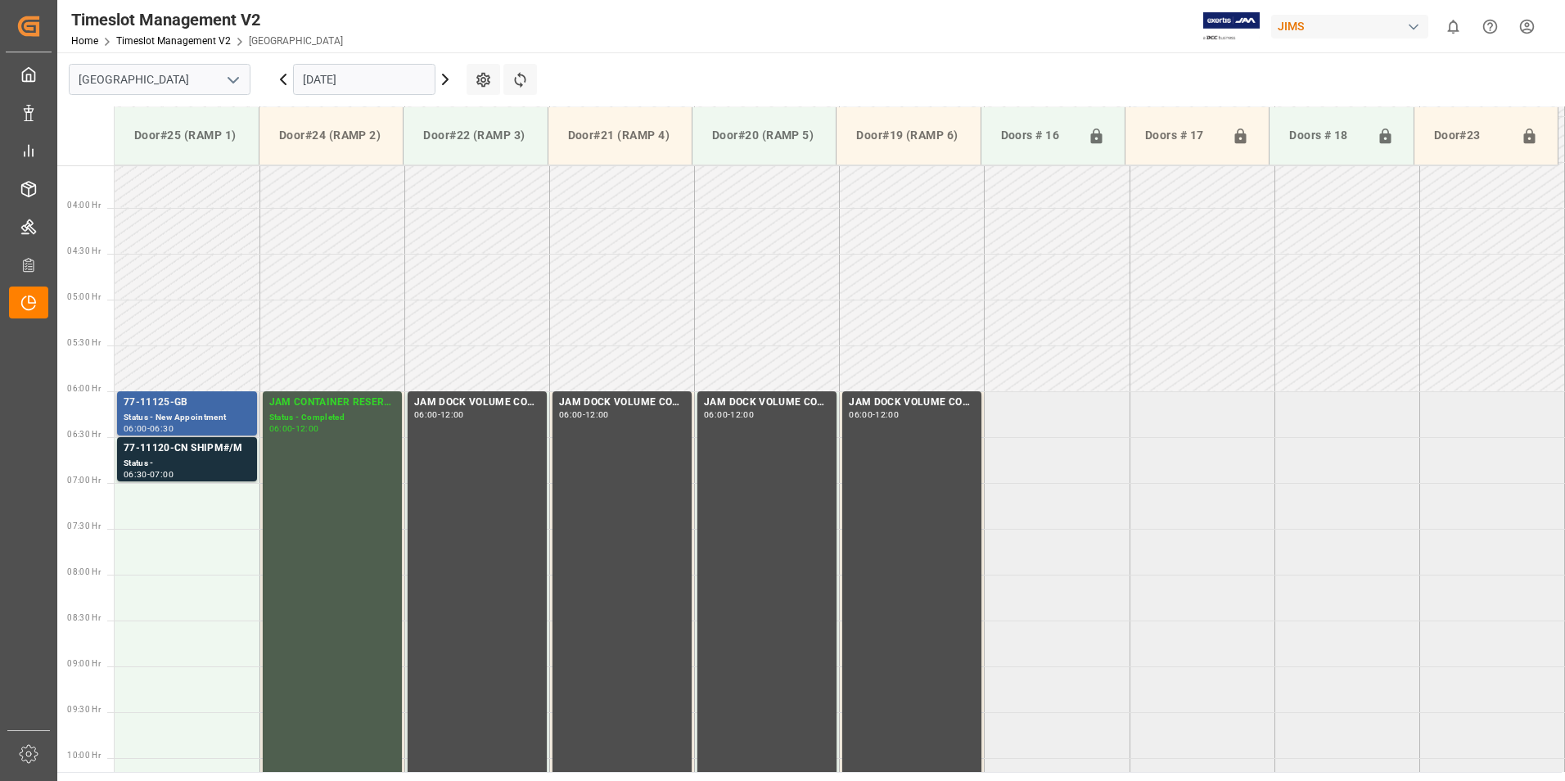
click at [188, 401] on div "77-11125-GB" at bounding box center [187, 402] width 127 height 16
click at [164, 449] on div "77-11120-CN SHIPM#/M" at bounding box center [187, 448] width 127 height 16
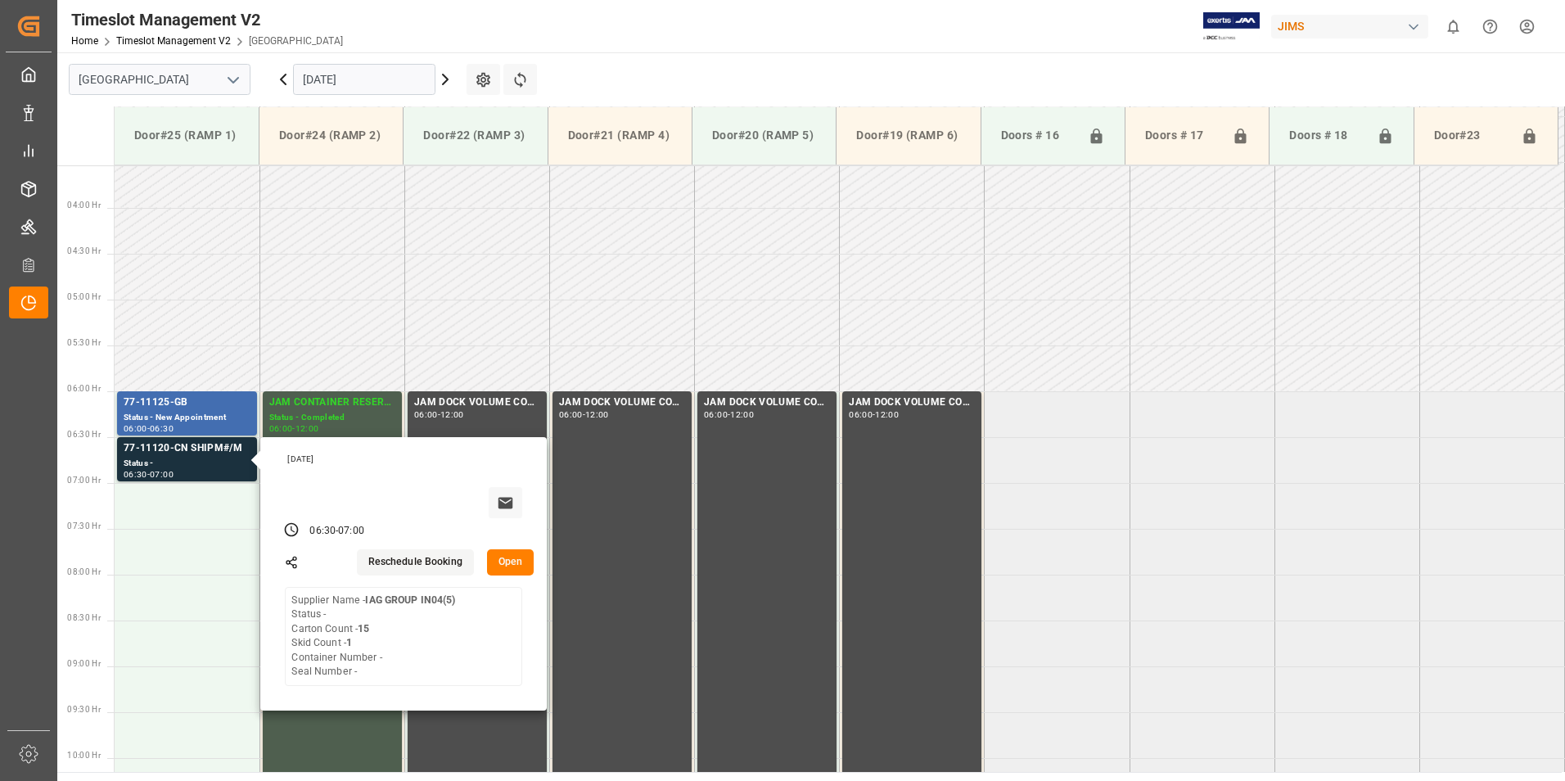
click at [323, 80] on input "[DATE]" at bounding box center [364, 79] width 142 height 31
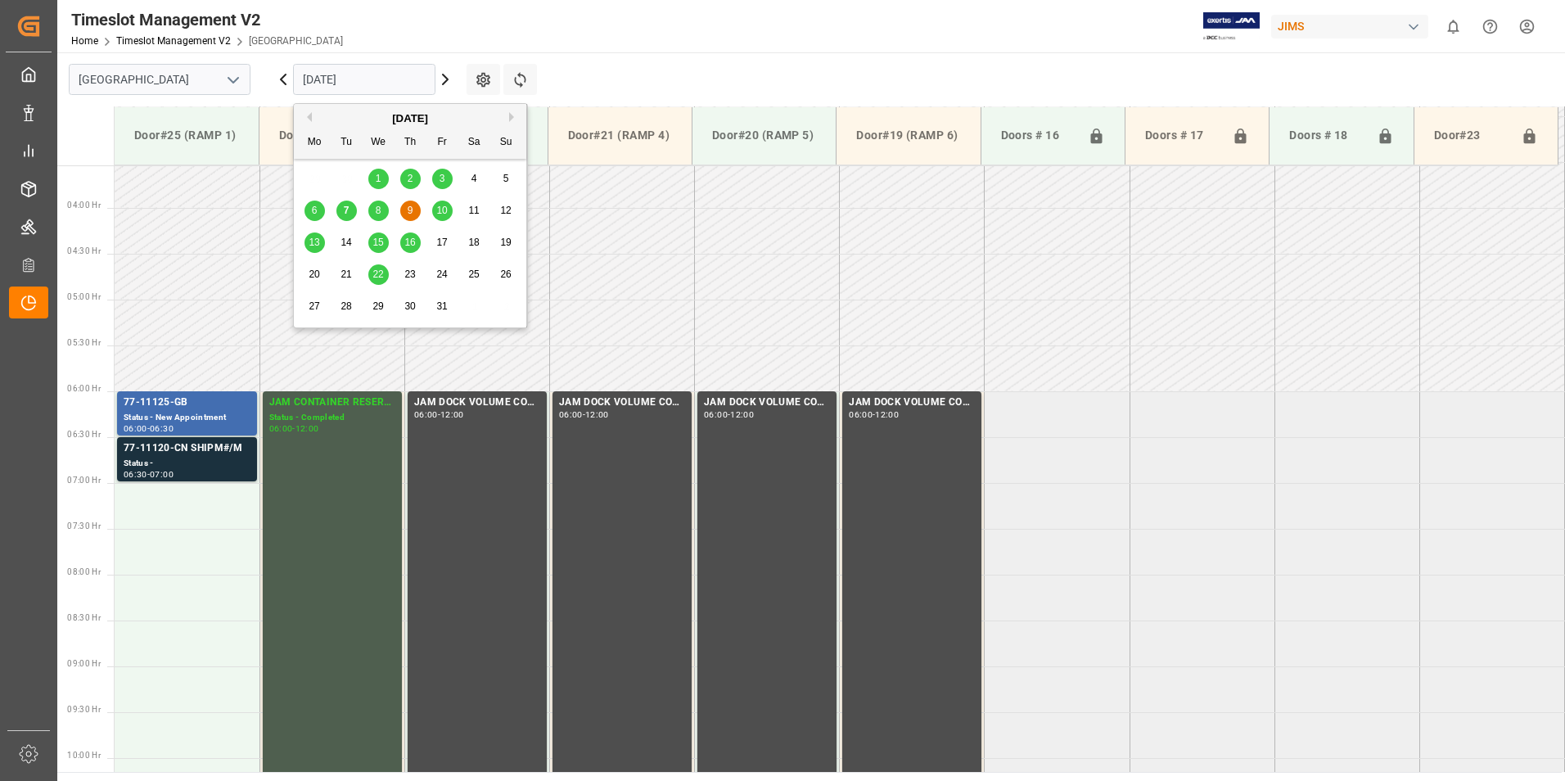
click at [440, 208] on span "10" at bounding box center [441, 210] width 11 height 11
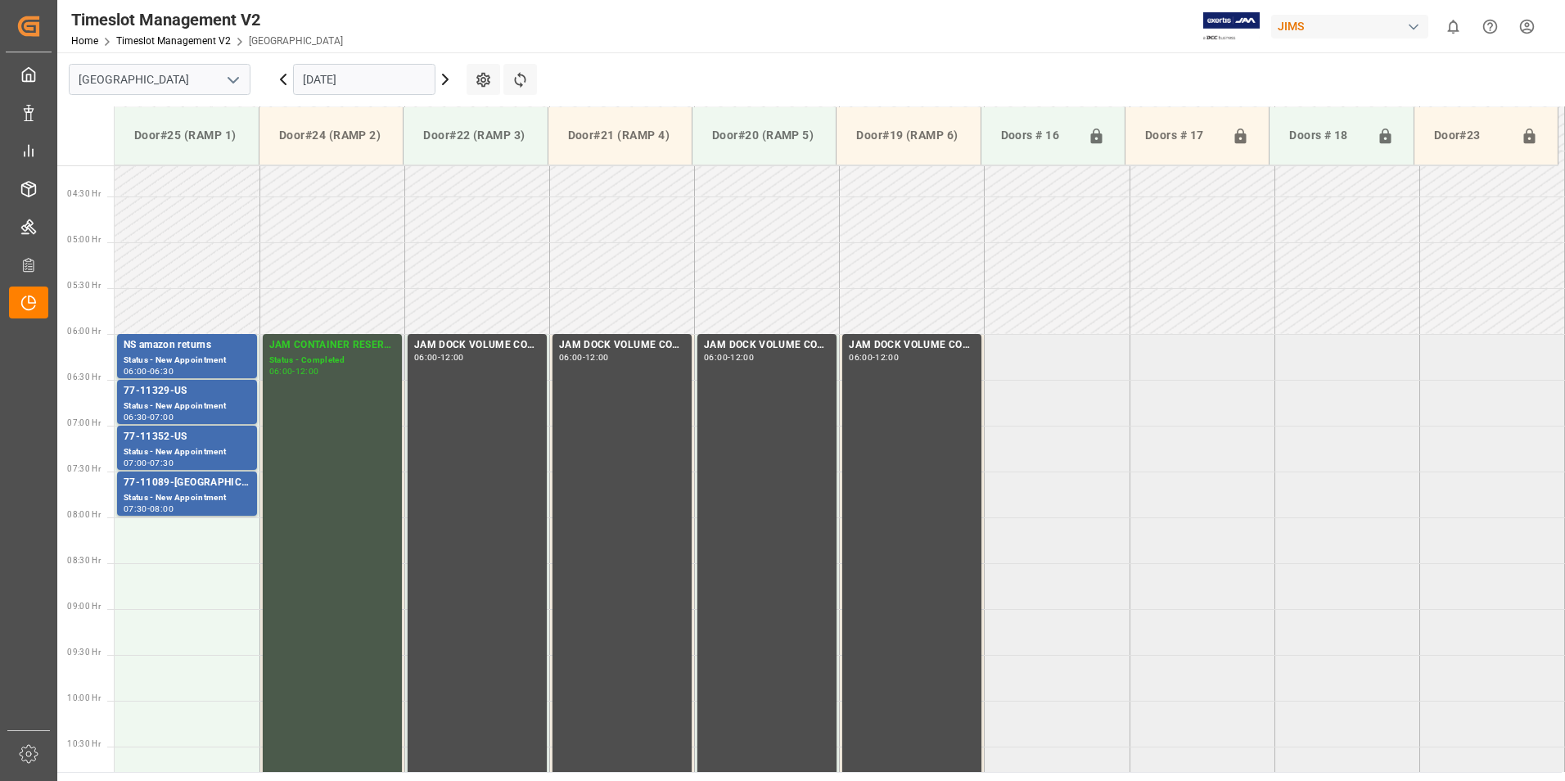
scroll to position [323, 0]
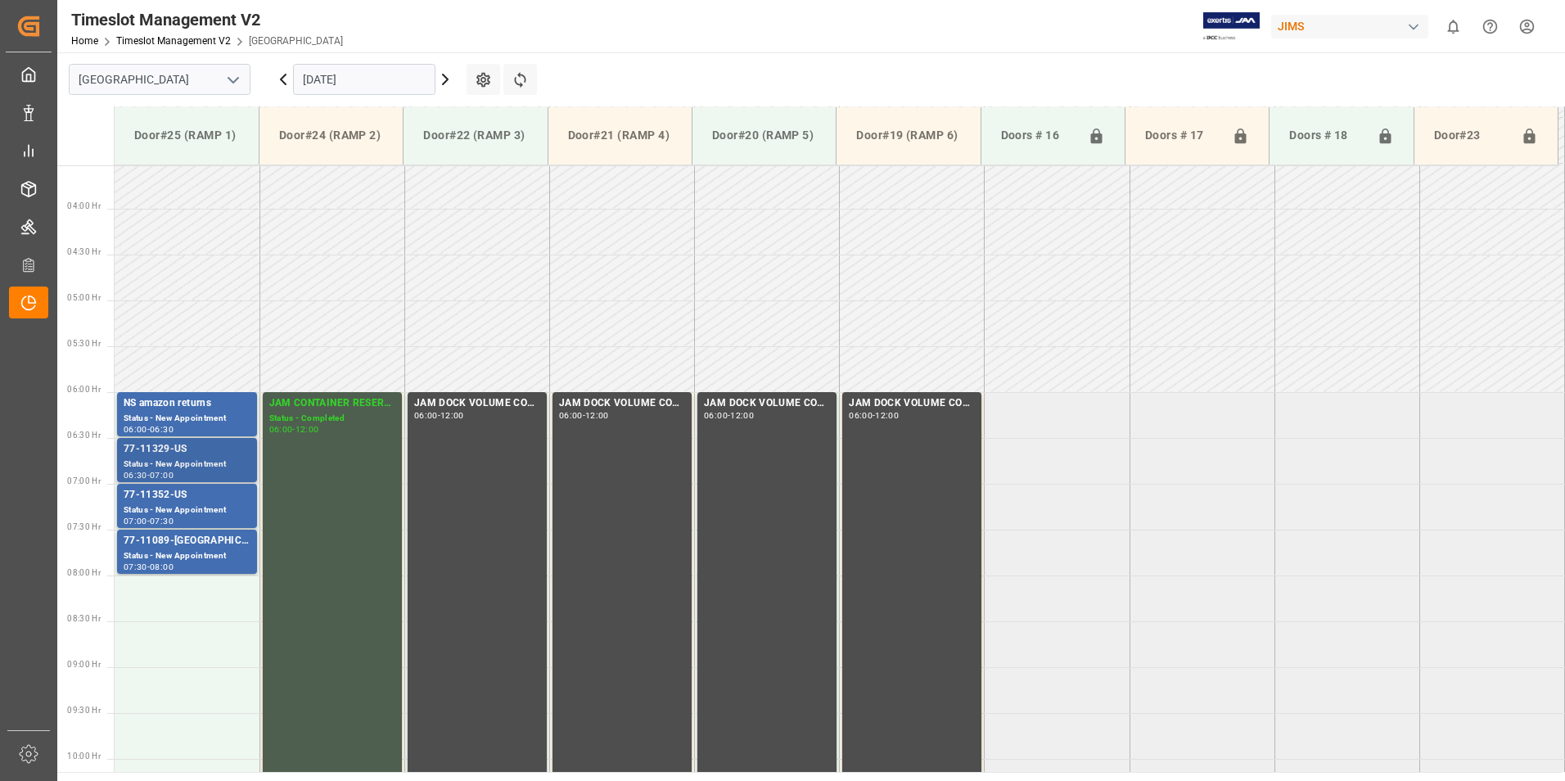
click at [150, 461] on div "Status - New Appointment" at bounding box center [187, 464] width 127 height 14
click at [155, 507] on div "Status - New Appointment" at bounding box center [187, 510] width 127 height 14
click at [133, 541] on div "77-11089-[GEOGRAPHIC_DATA]" at bounding box center [187, 541] width 127 height 16
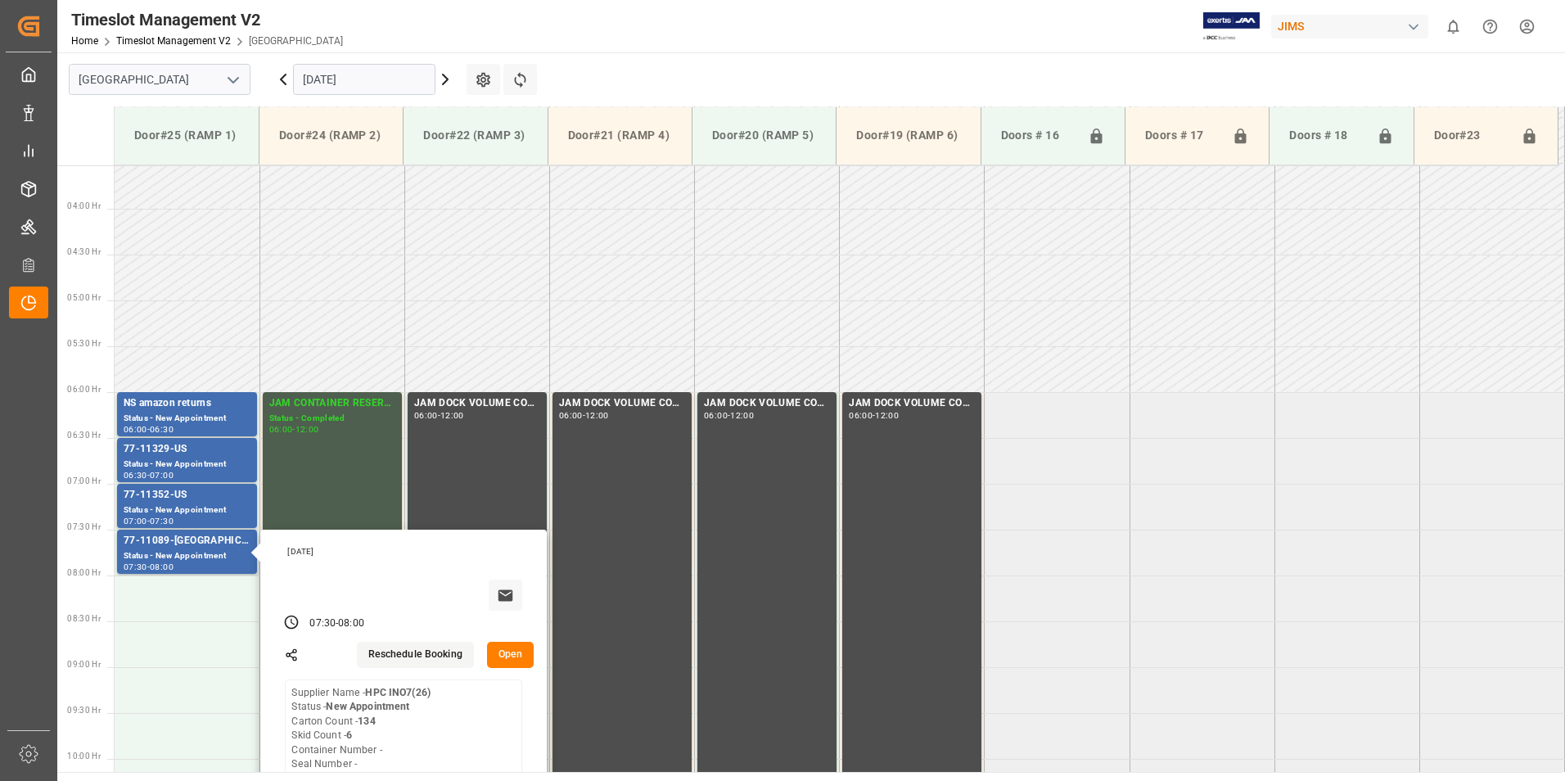
click at [354, 78] on input "[DATE]" at bounding box center [364, 79] width 142 height 31
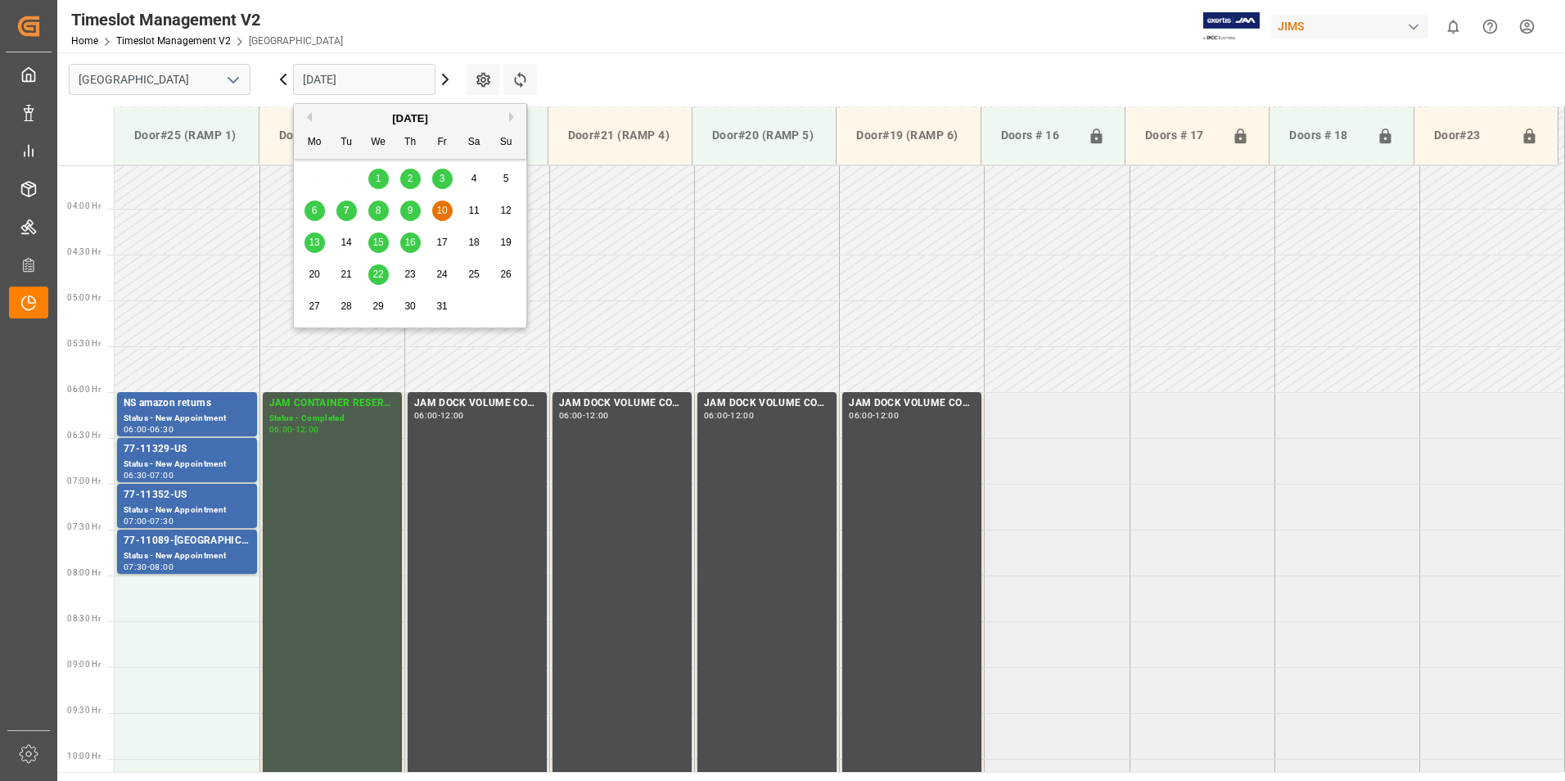
click at [313, 242] on span "13" at bounding box center [314, 241] width 11 height 11
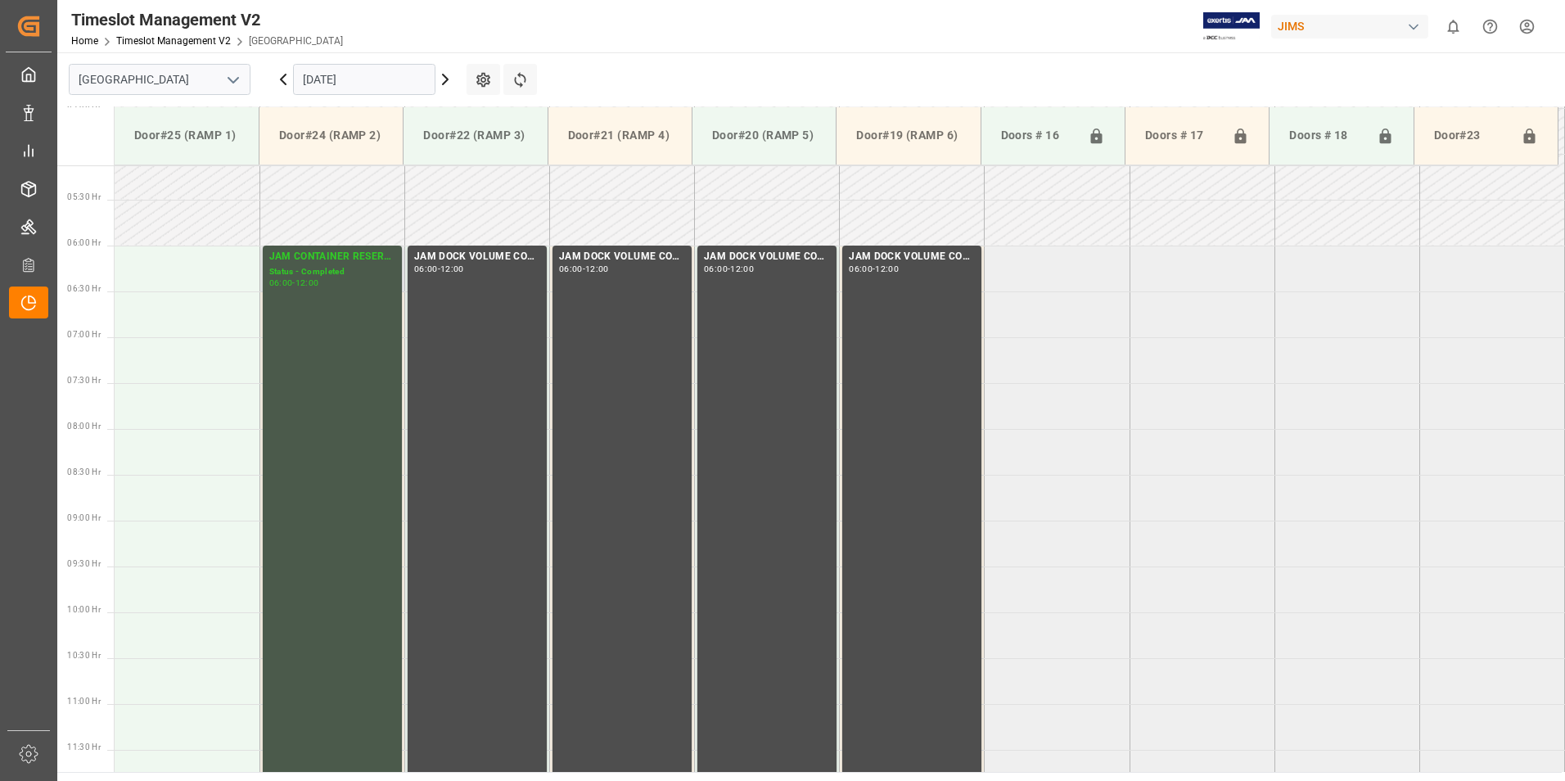
scroll to position [406, 0]
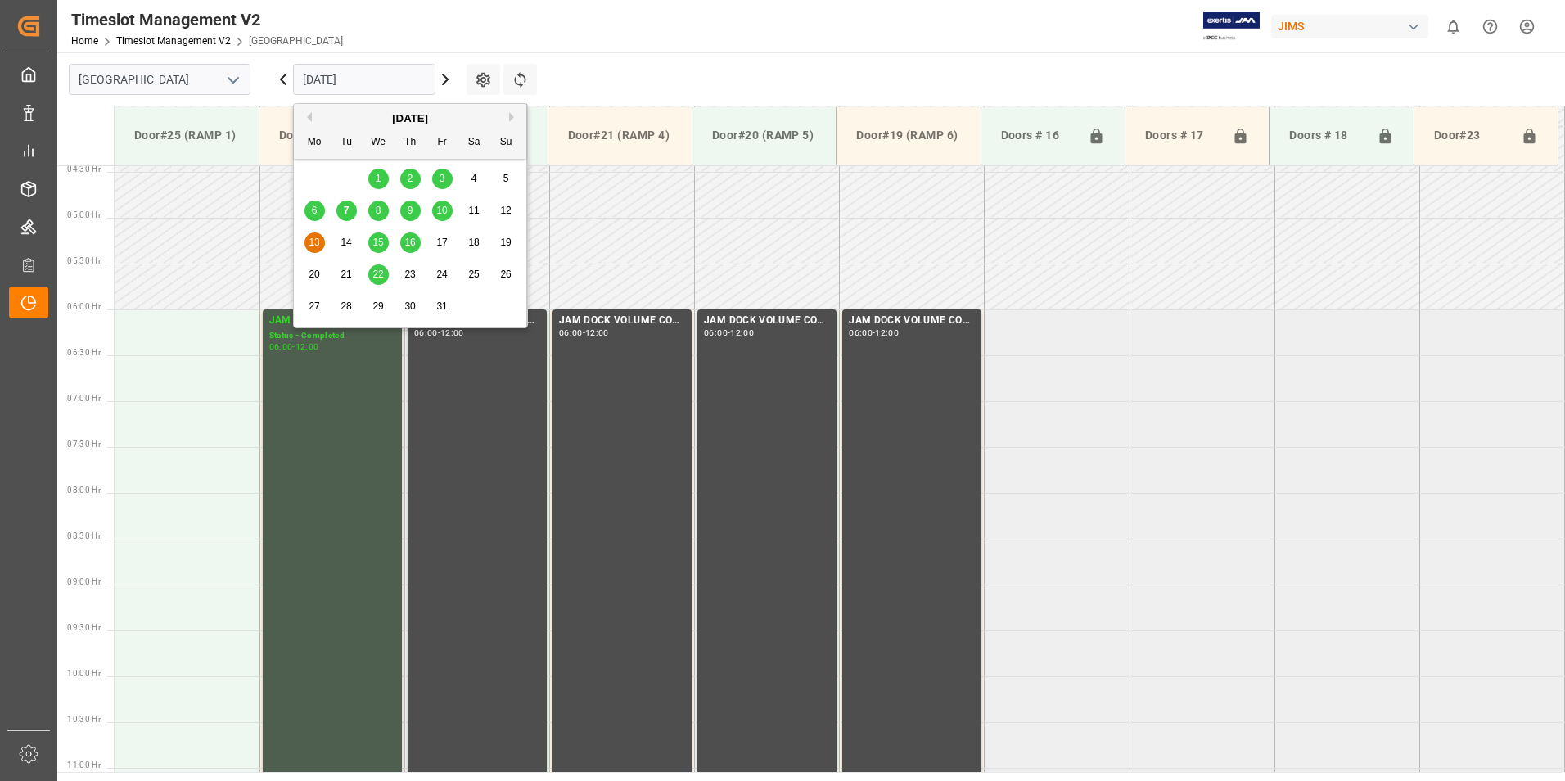
click at [354, 77] on input "[DATE]" at bounding box center [364, 79] width 142 height 31
click at [378, 247] on span "15" at bounding box center [377, 241] width 11 height 11
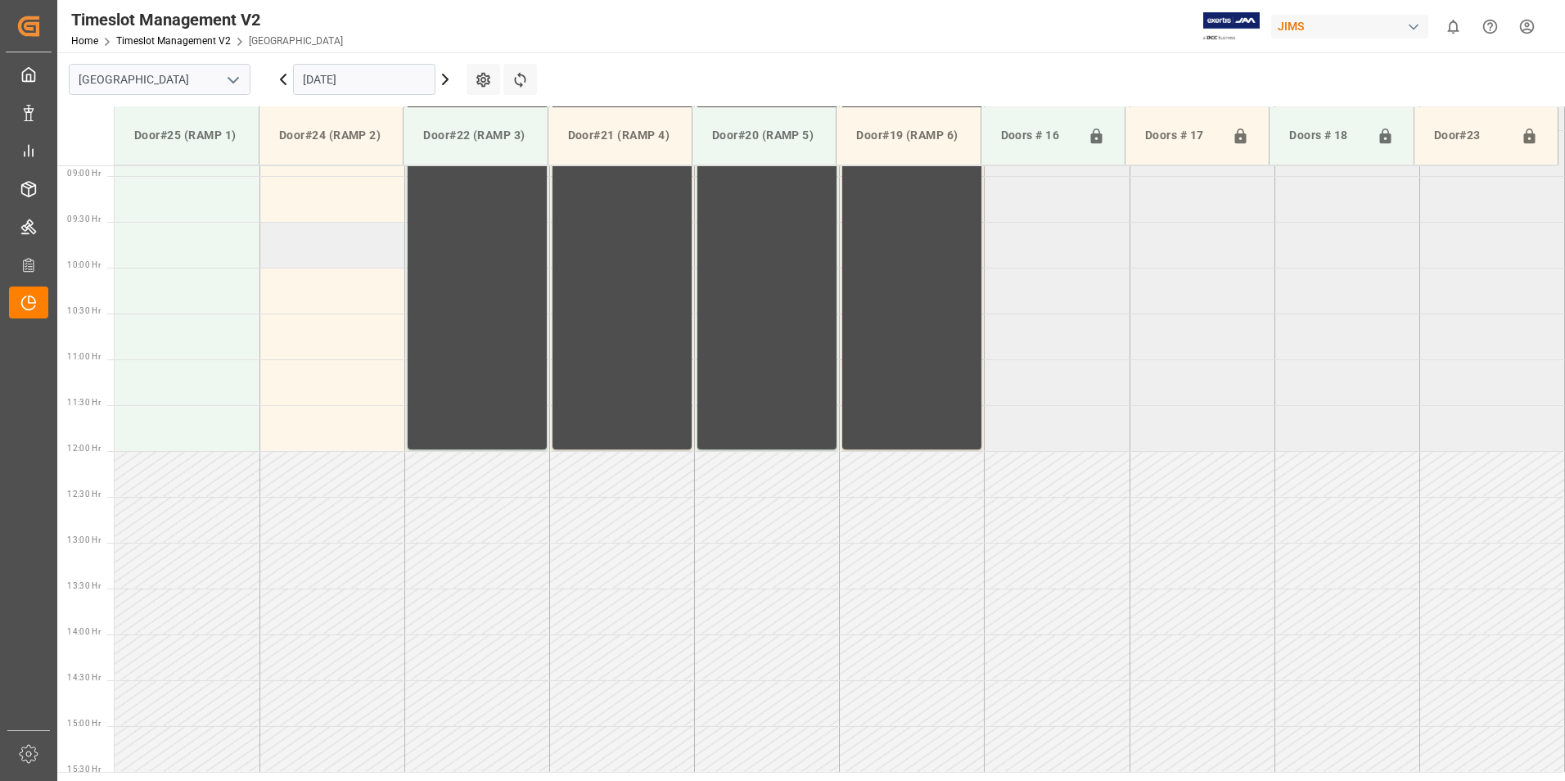
scroll to position [488, 0]
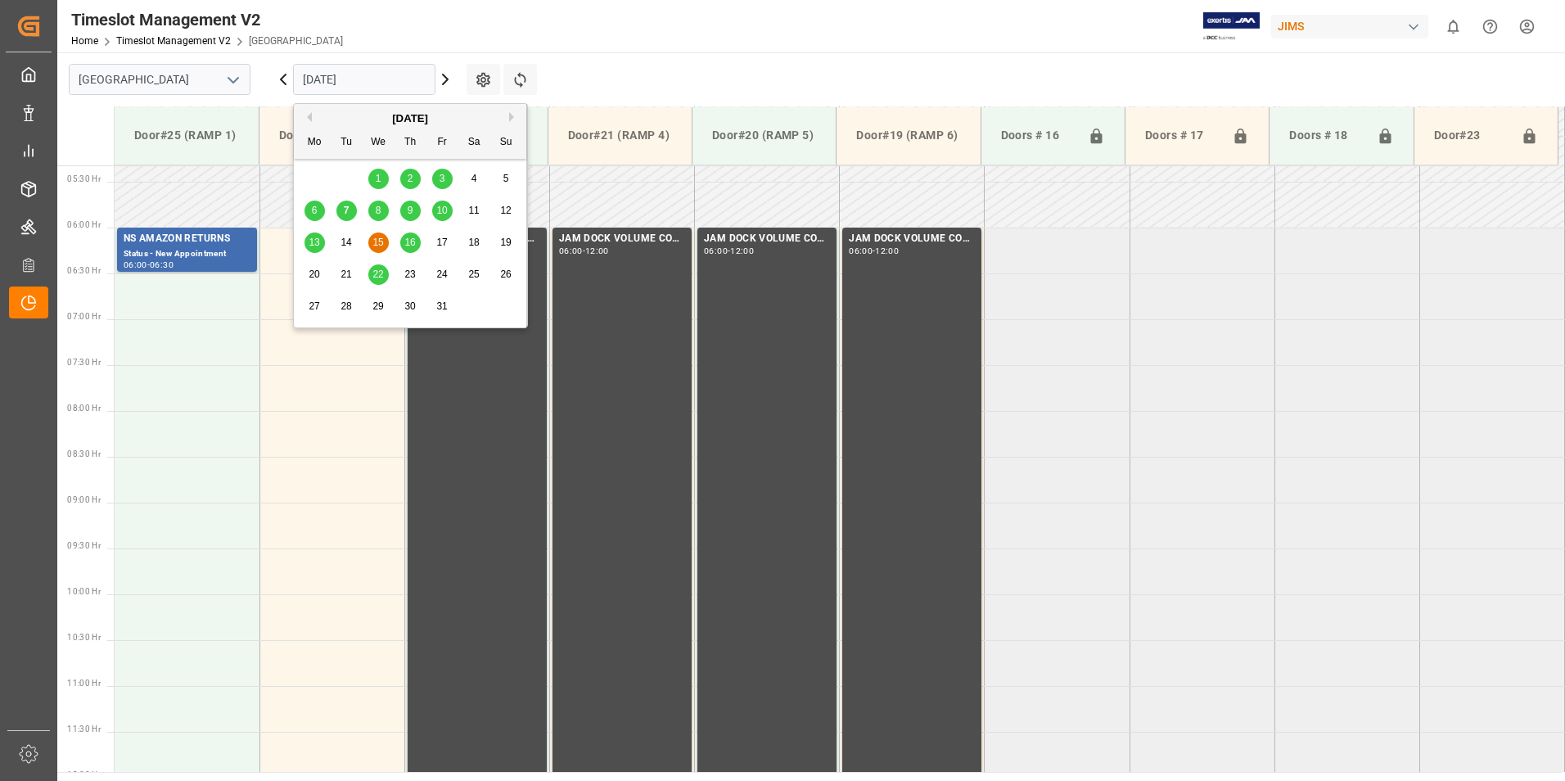
click at [353, 72] on input "[DATE]" at bounding box center [364, 79] width 142 height 31
click at [414, 242] on span "16" at bounding box center [409, 241] width 11 height 11
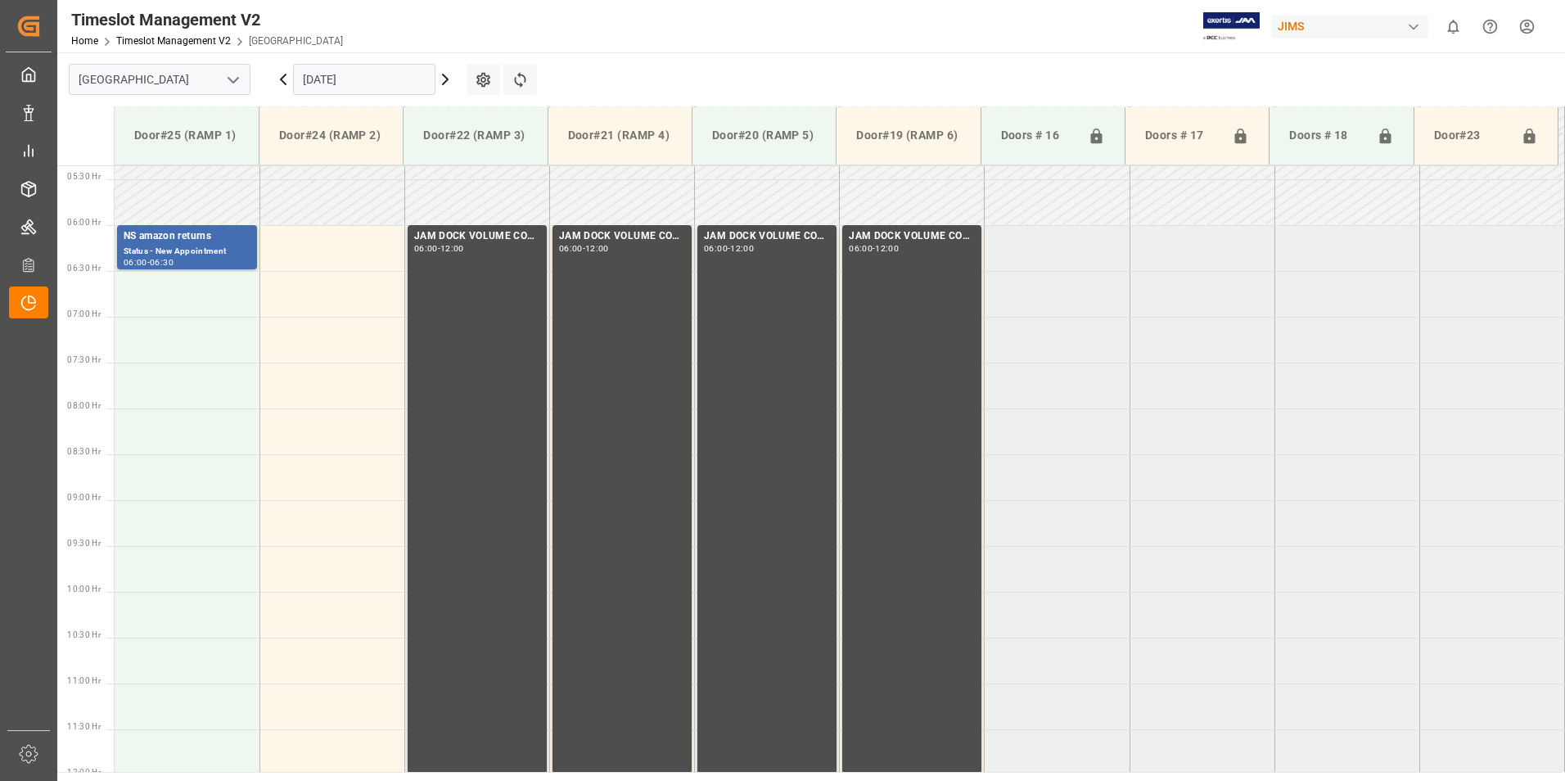
scroll to position [405, 0]
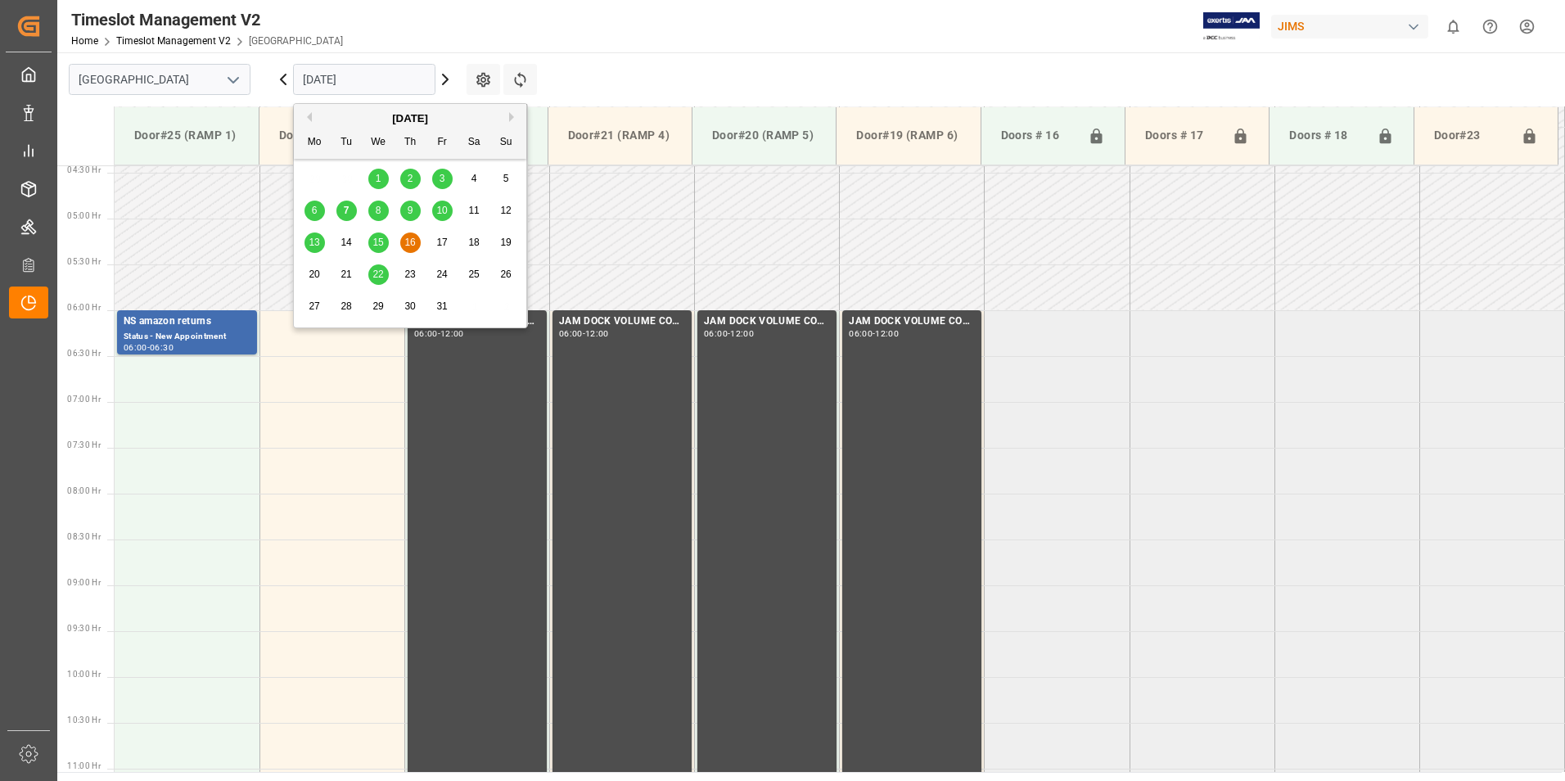
click at [329, 77] on input "[DATE]" at bounding box center [364, 79] width 142 height 31
click at [371, 271] on div "22" at bounding box center [378, 275] width 20 height 20
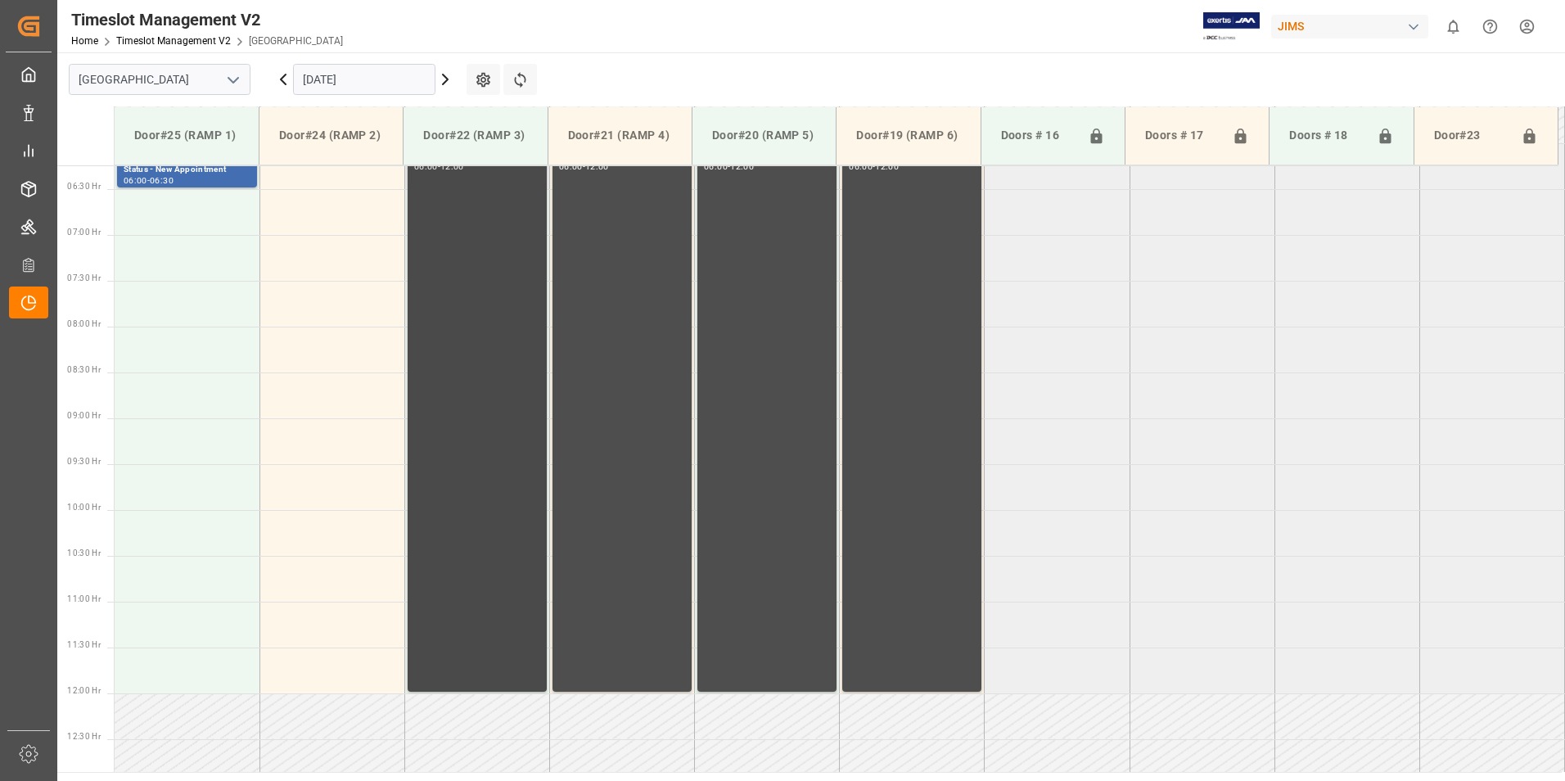
scroll to position [290, 0]
